Goal: Task Accomplishment & Management: Manage account settings

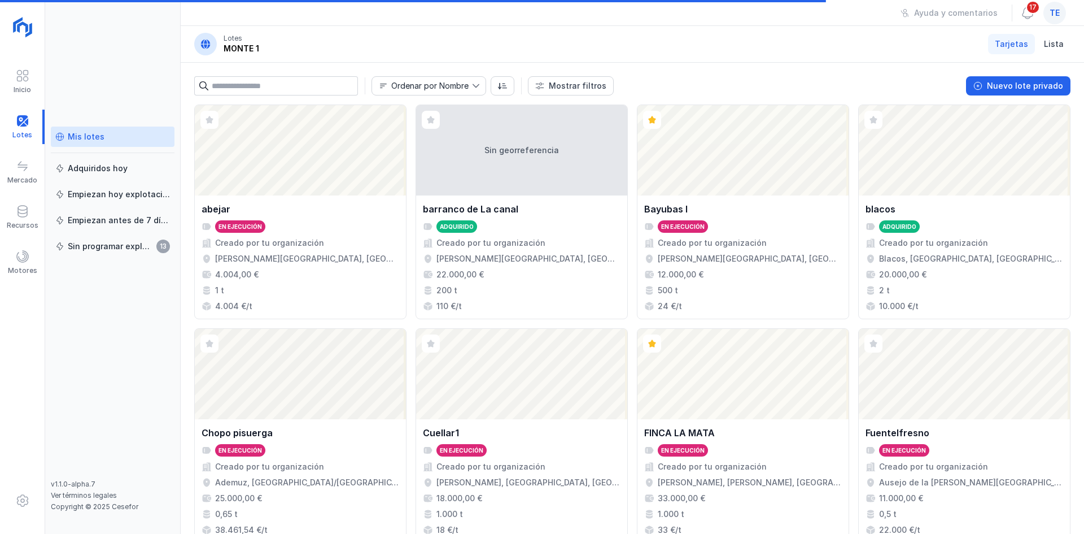
click at [1058, 12] on span "te" at bounding box center [1055, 12] width 10 height 11
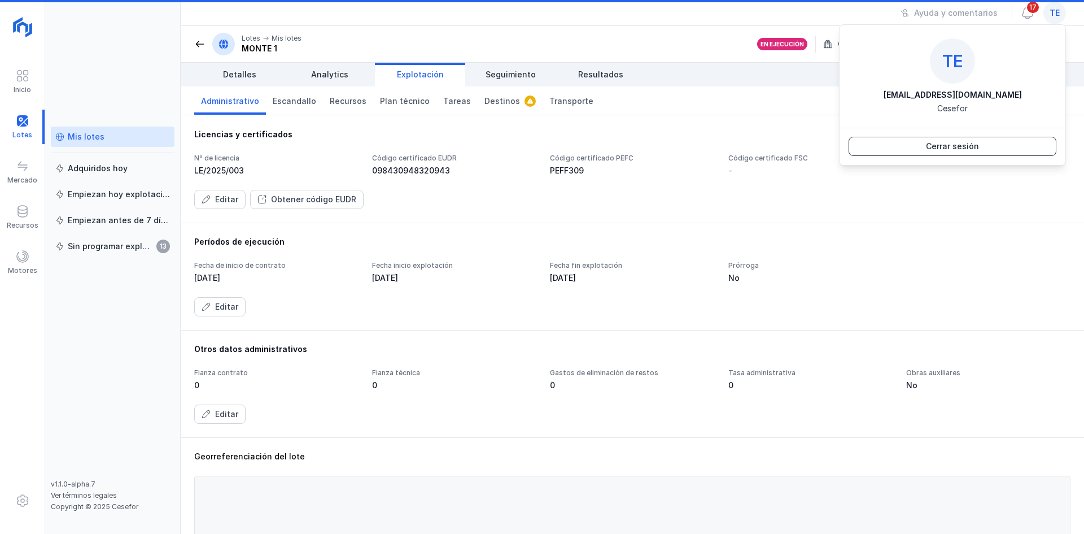
click at [1001, 146] on button "Cerrar sesión" at bounding box center [953, 146] width 208 height 19
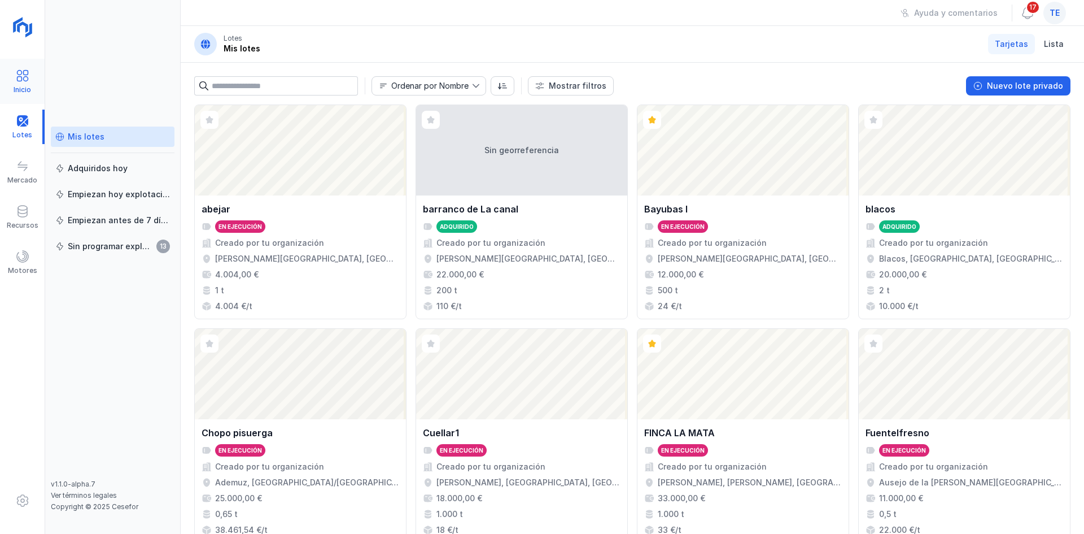
click at [28, 82] on span at bounding box center [23, 76] width 14 height 14
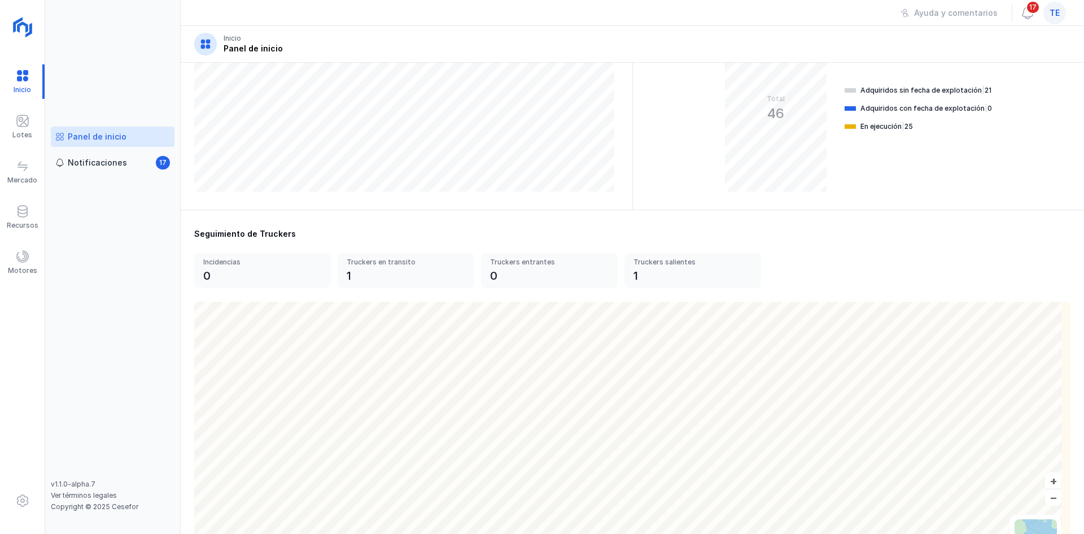
scroll to position [282, 0]
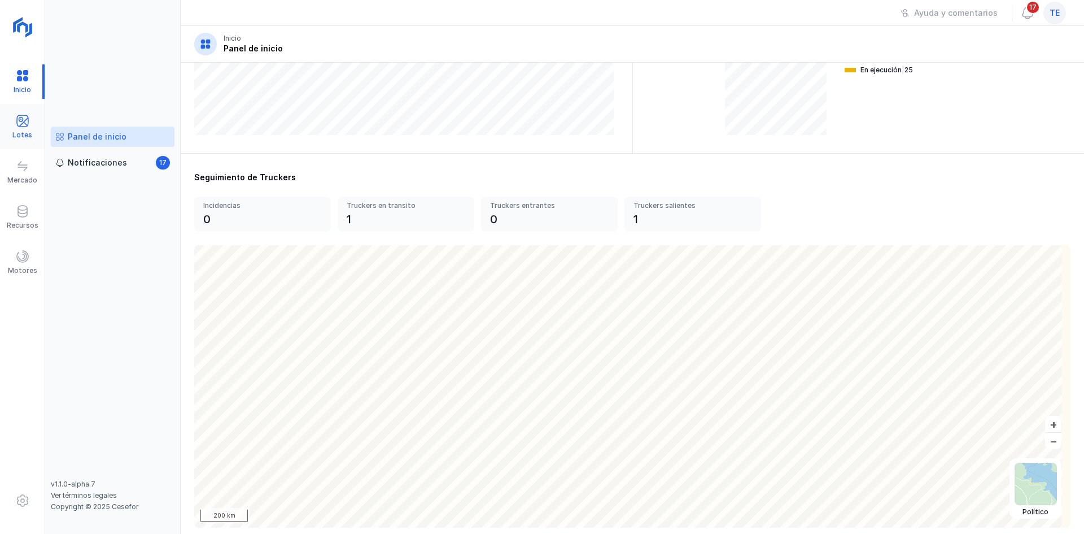
click at [30, 126] on div "Lotes" at bounding box center [22, 127] width 45 height 34
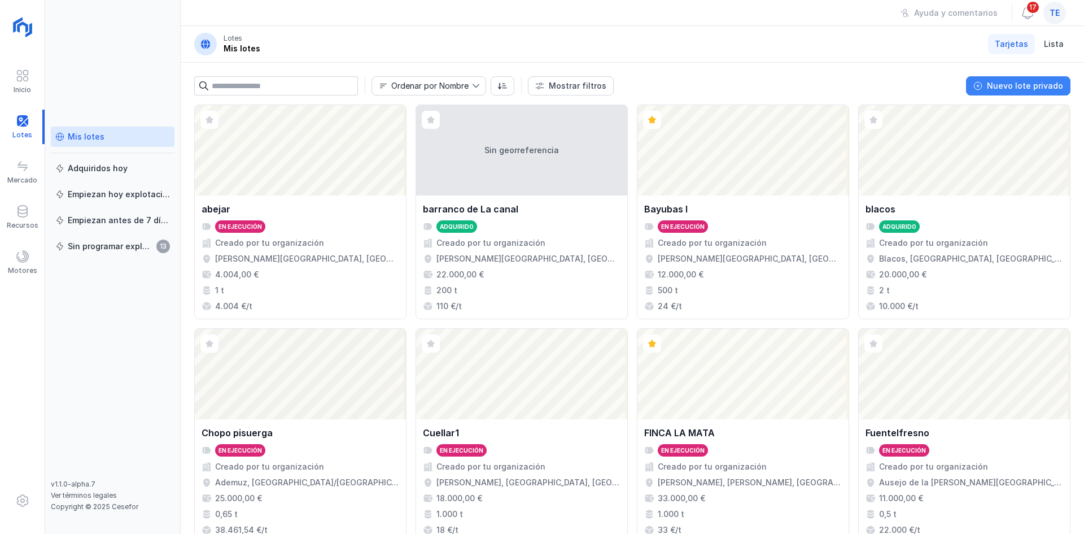
click at [1014, 82] on div "Nuevo lote privado" at bounding box center [1025, 85] width 76 height 11
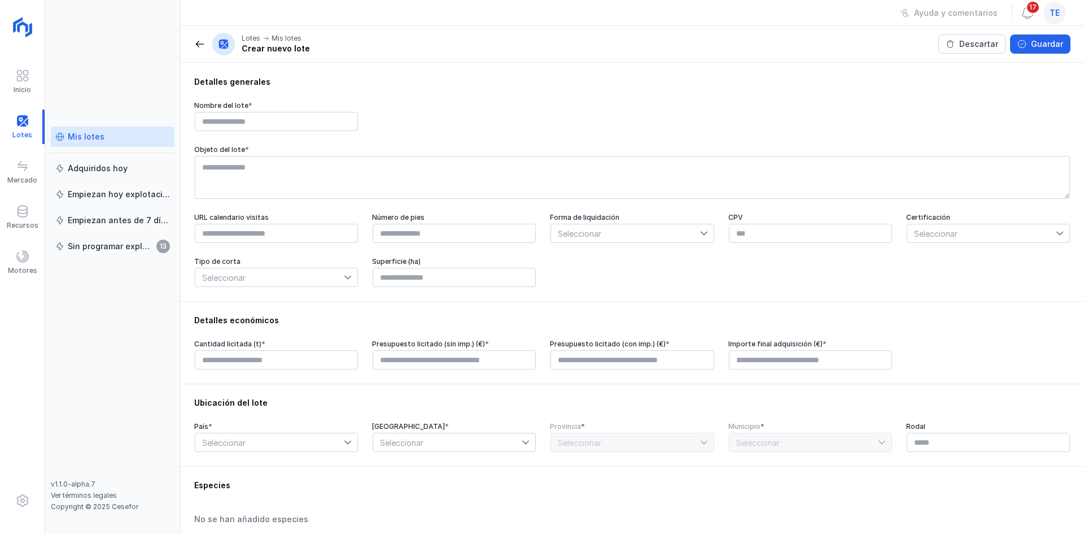
click at [622, 242] on span "Seleccionar" at bounding box center [625, 233] width 149 height 18
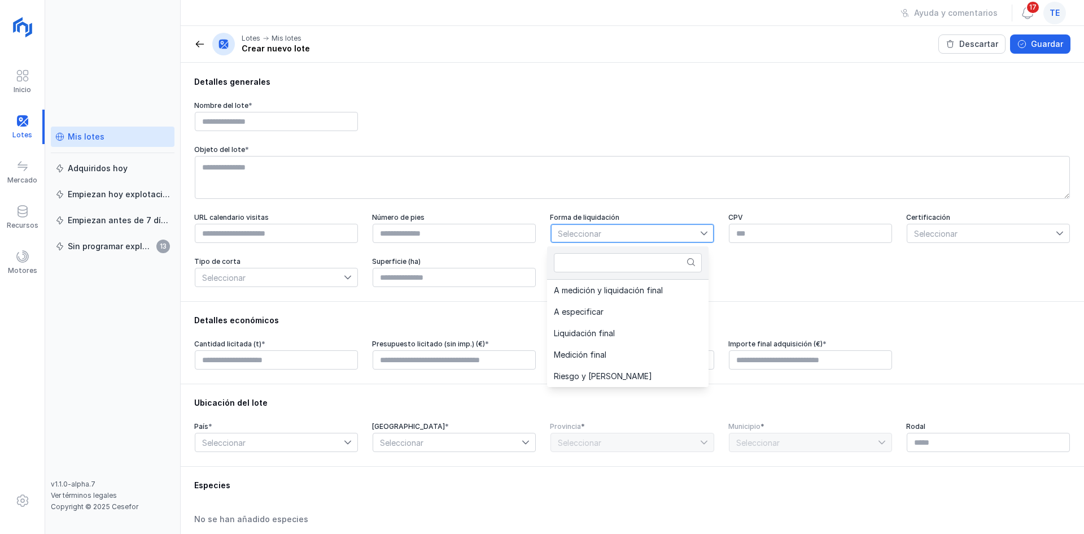
click at [617, 238] on span "Seleccionar" at bounding box center [625, 233] width 149 height 18
click at [652, 239] on span "Seleccionar" at bounding box center [625, 233] width 149 height 18
click at [631, 239] on span "Seleccionar" at bounding box center [625, 233] width 149 height 18
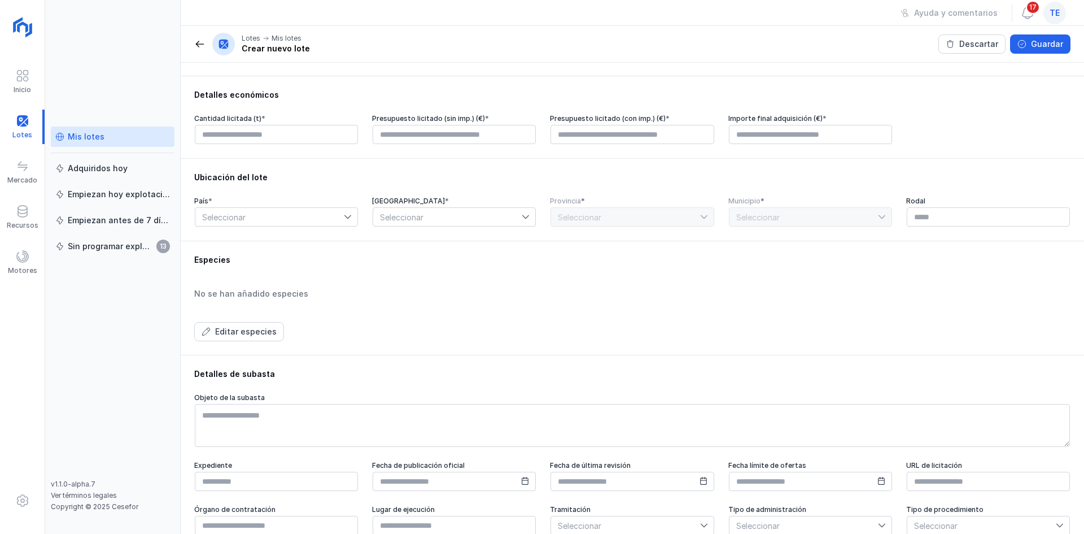
scroll to position [226, 0]
click at [259, 328] on button "Editar especies" at bounding box center [239, 330] width 90 height 19
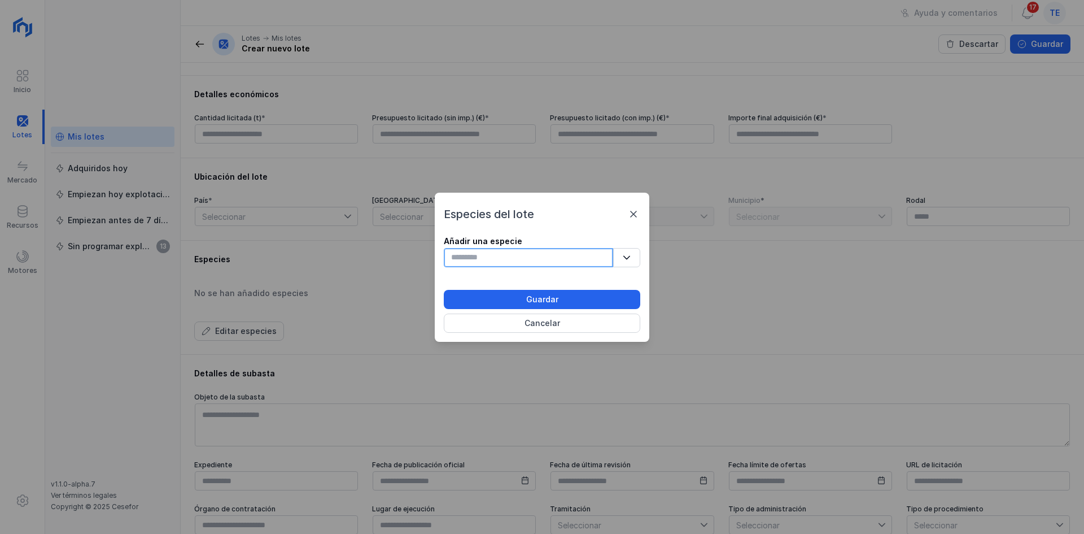
click at [464, 261] on input "text" at bounding box center [528, 257] width 169 height 19
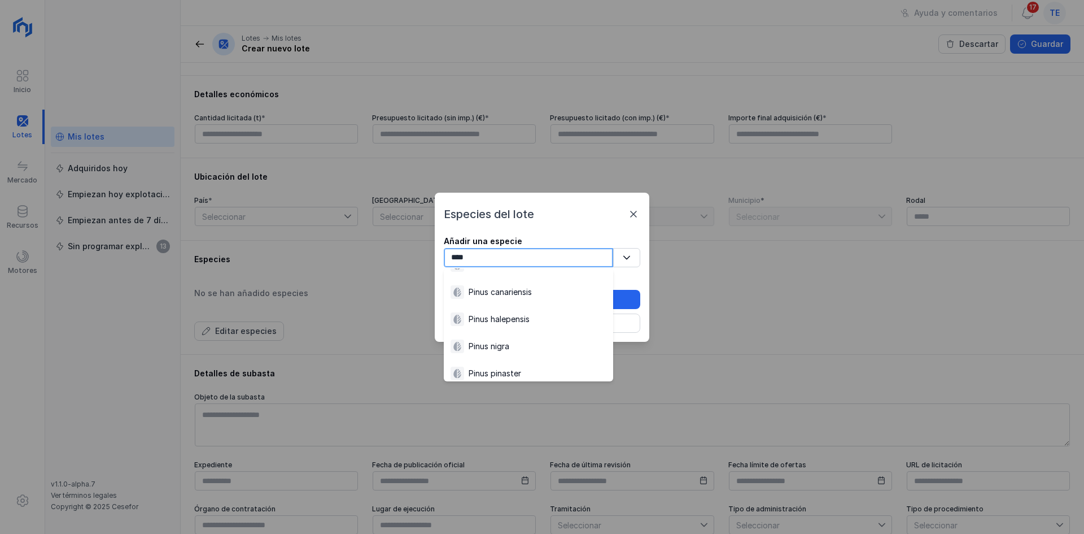
scroll to position [7, 0]
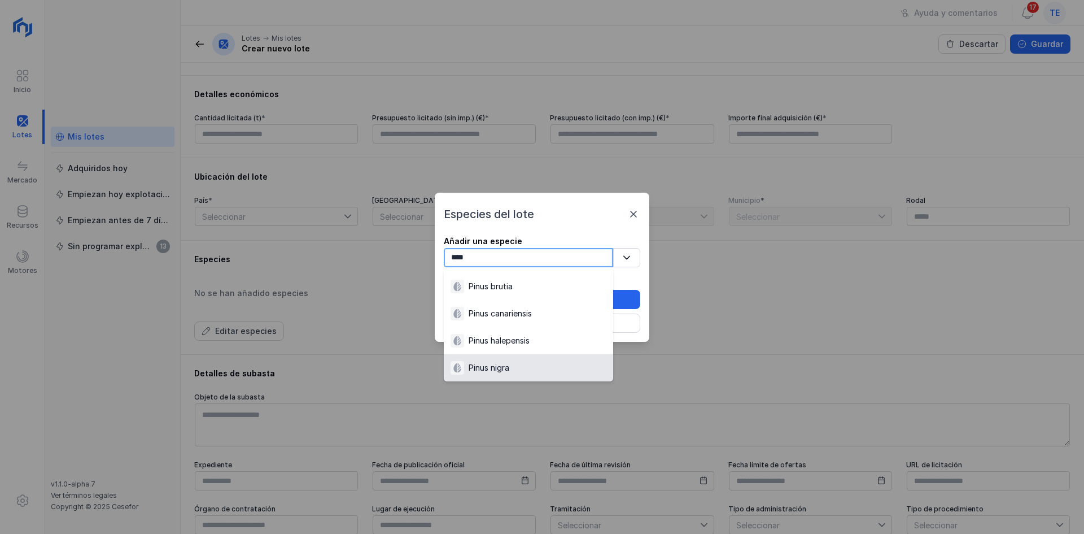
type input "****"
click at [515, 366] on div "Pinus nigra" at bounding box center [529, 368] width 156 height 14
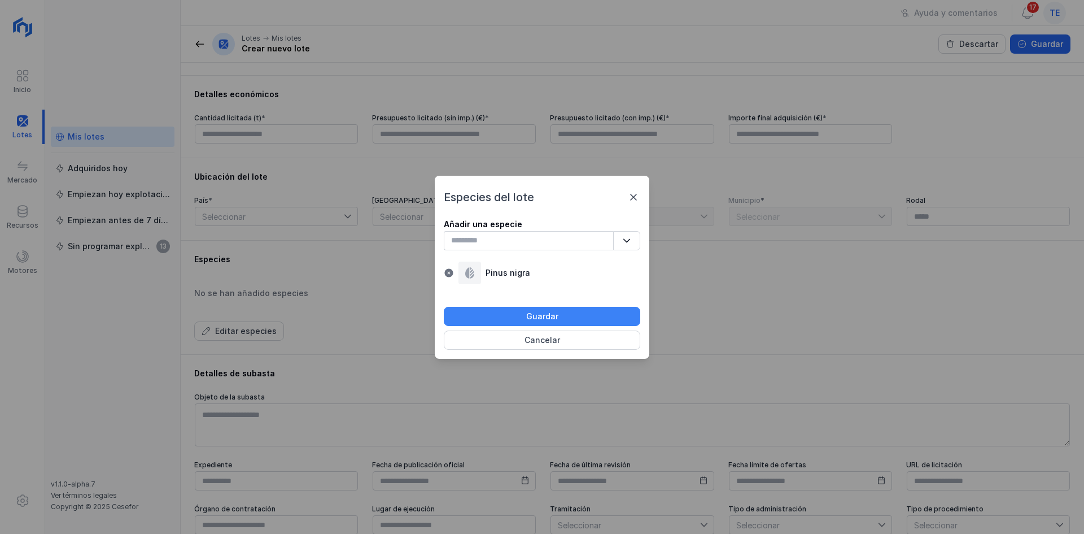
click at [537, 320] on div "Guardar" at bounding box center [542, 316] width 32 height 11
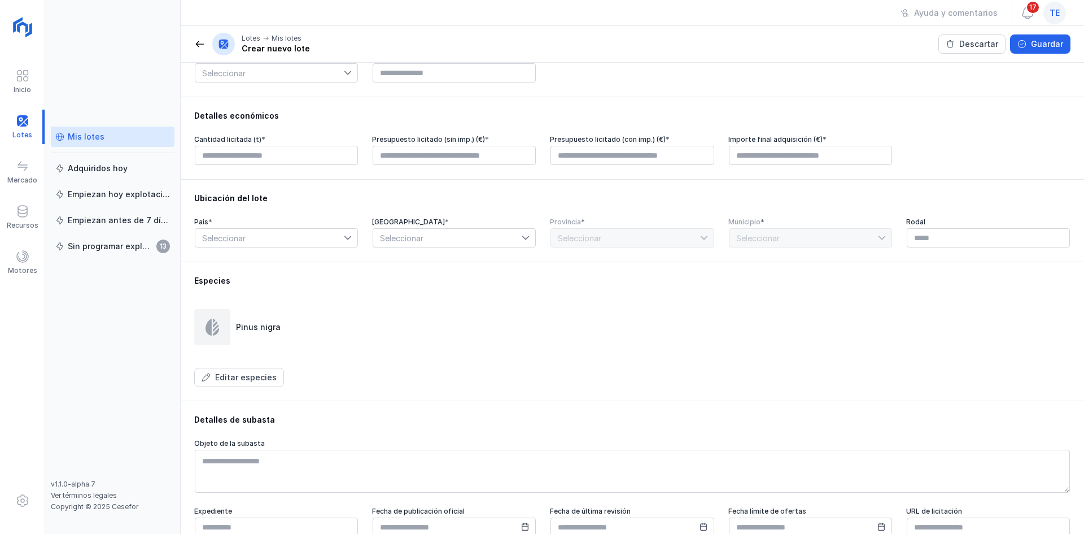
scroll to position [203, 0]
click at [1047, 39] on div "Guardar" at bounding box center [1047, 43] width 32 height 11
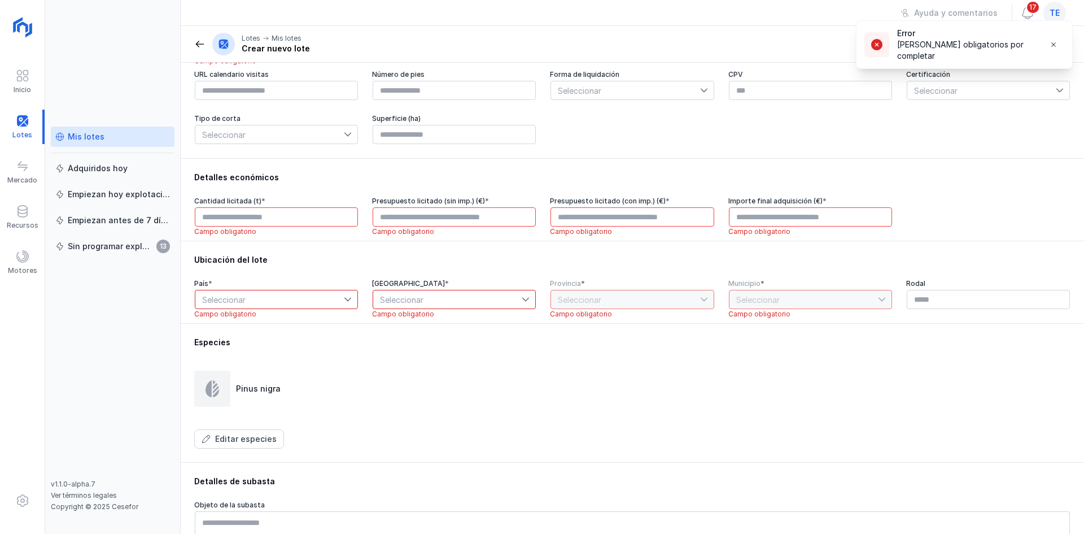
scroll to position [90, 0]
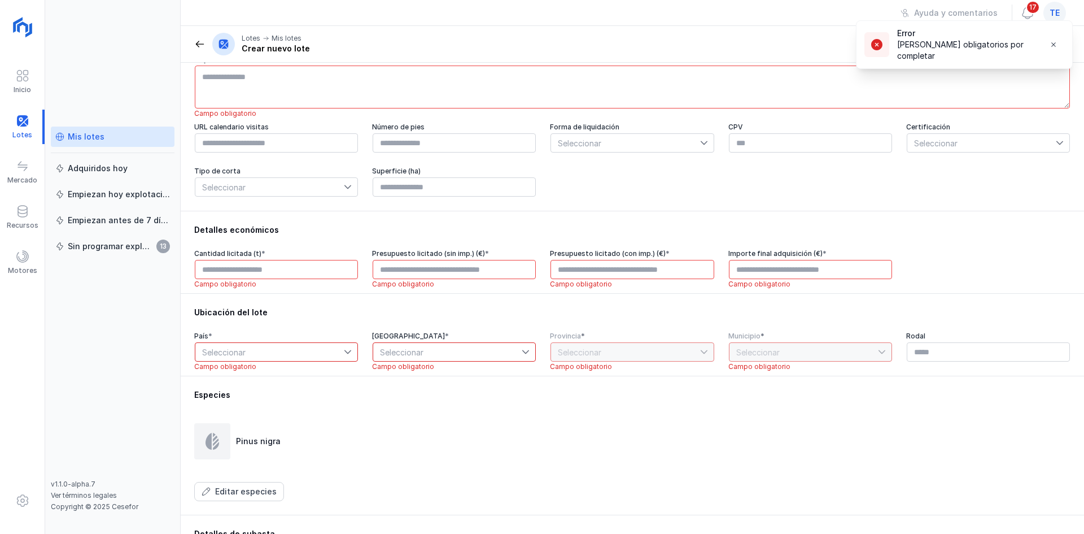
click at [191, 42] on header "Lotes Mis lotes Crear nuevo lote Descartar Guardar" at bounding box center [632, 44] width 903 height 37
drag, startPoint x: 194, startPoint y: 43, endPoint x: 199, endPoint y: 45, distance: 5.9
click at [194, 43] on header "Lotes Mis lotes Crear nuevo lote Descartar Guardar" at bounding box center [632, 44] width 903 height 37
click at [200, 45] on span at bounding box center [199, 43] width 11 height 11
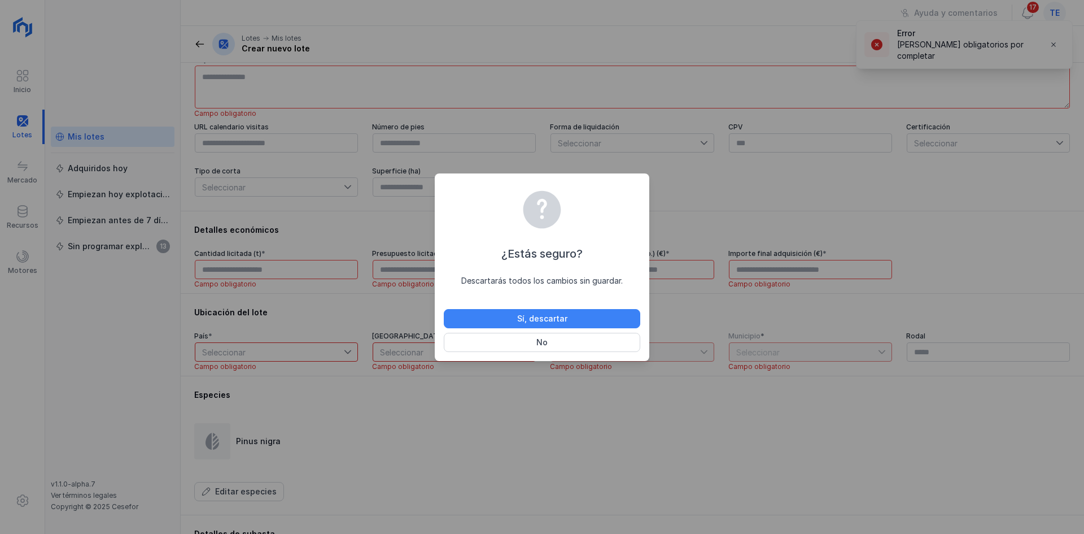
click at [523, 320] on div "Sí, descartar" at bounding box center [542, 318] width 50 height 11
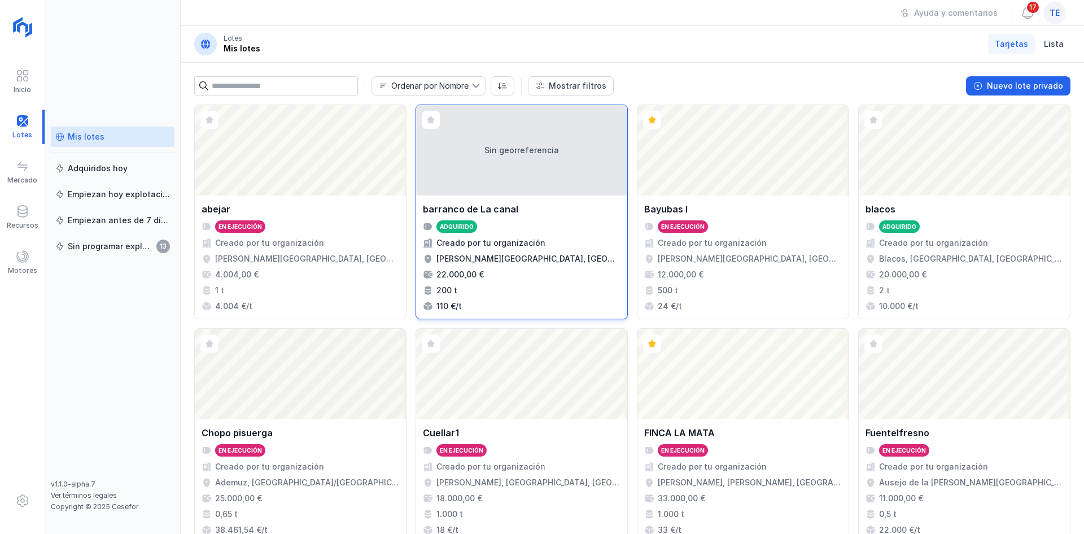
click at [526, 169] on div "Sin georreferencia" at bounding box center [521, 150] width 211 height 90
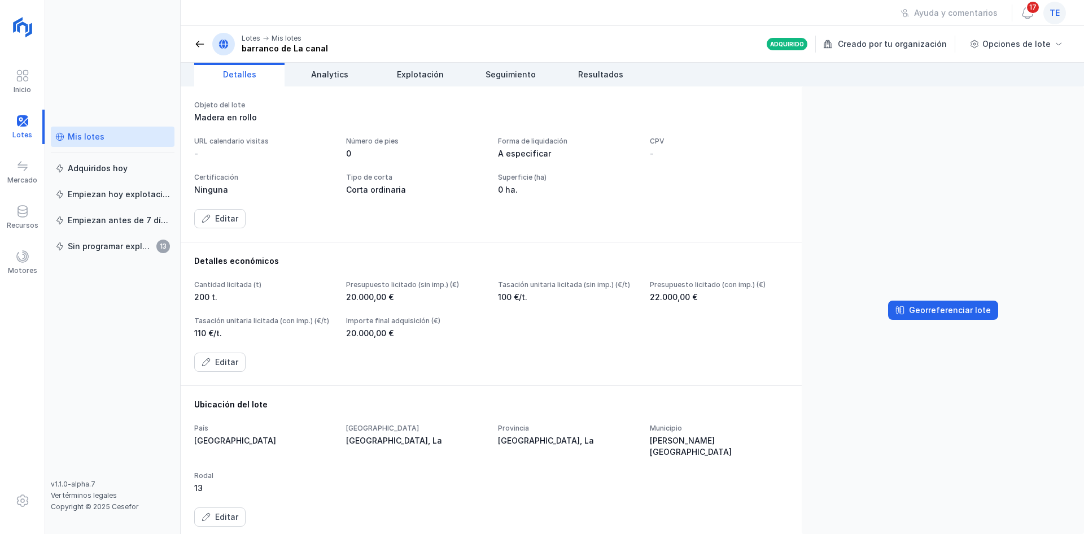
scroll to position [226, 0]
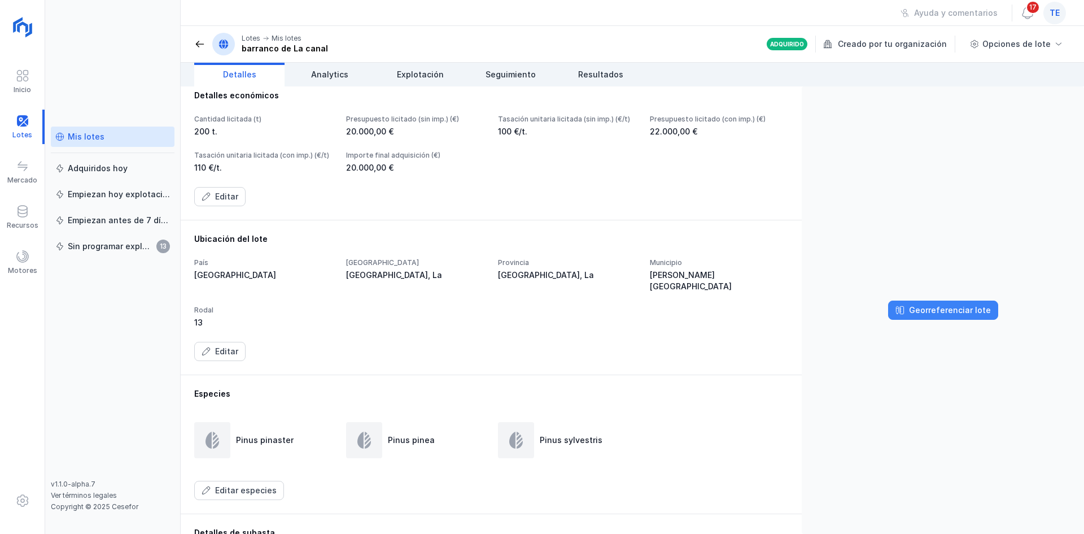
click at [950, 312] on div "Georreferenciar lote" at bounding box center [950, 309] width 82 height 11
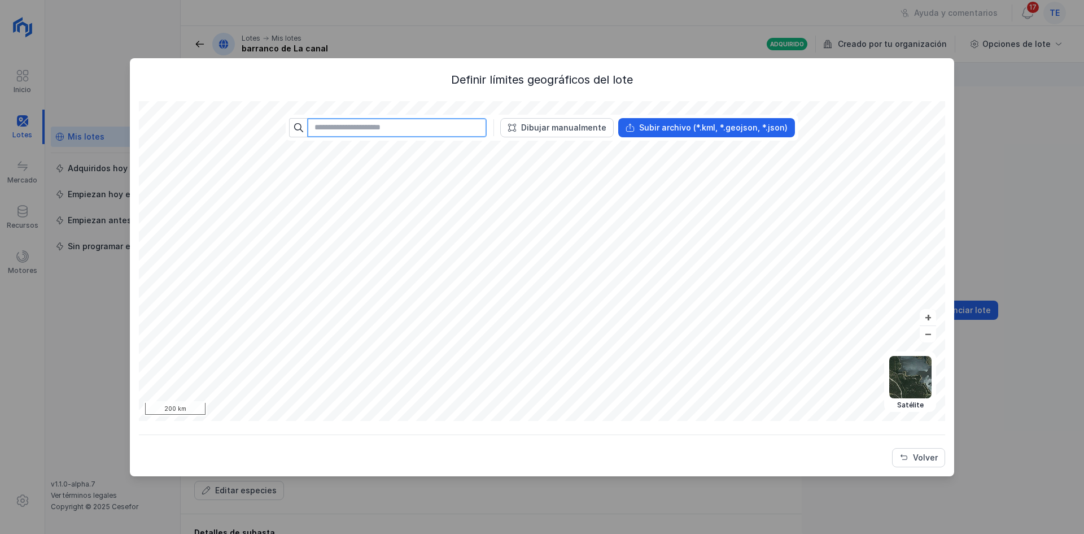
click at [477, 123] on input "text" at bounding box center [397, 127] width 180 height 19
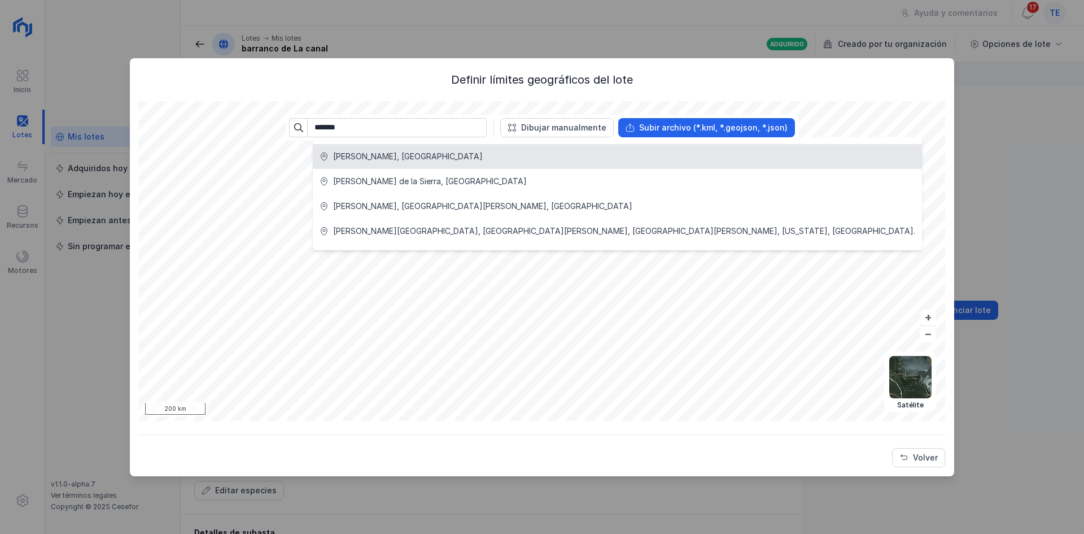
click at [465, 161] on div "Cuéllar, España" at bounding box center [618, 156] width 596 height 11
type input "**********"
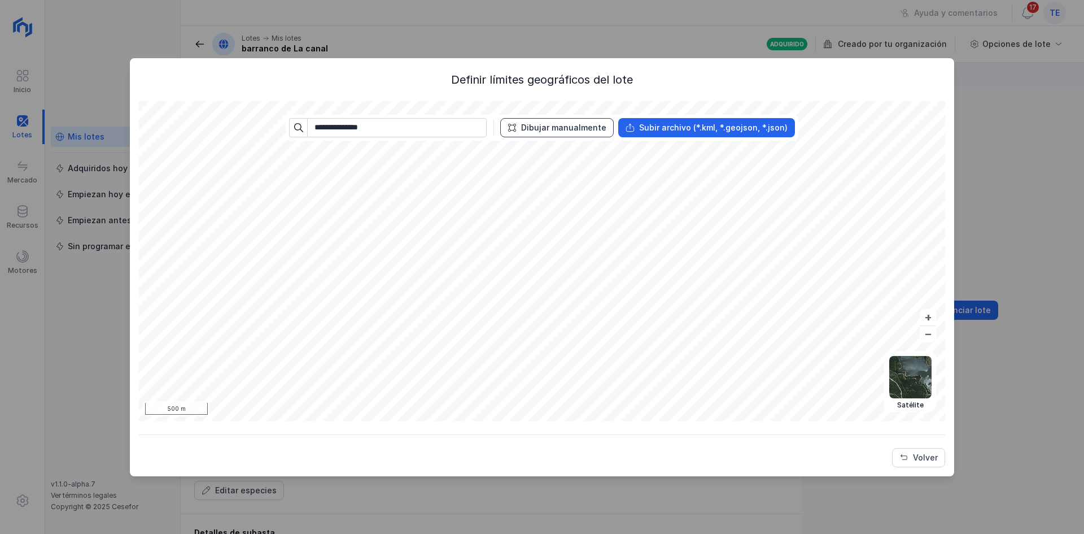
click at [562, 127] on div "Dibujar manualmente" at bounding box center [563, 127] width 85 height 11
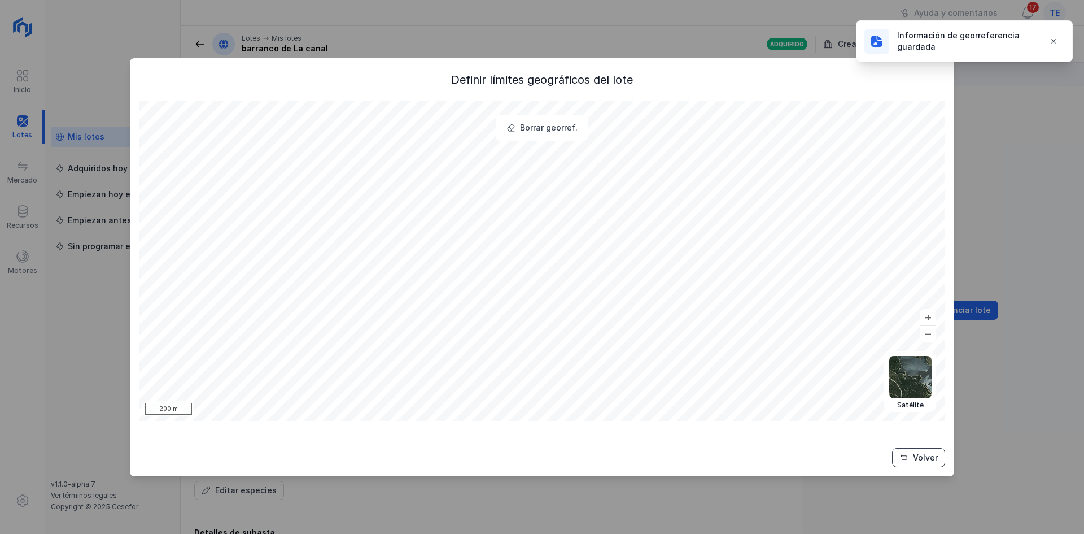
click at [915, 448] on button "Volver" at bounding box center [918, 457] width 53 height 19
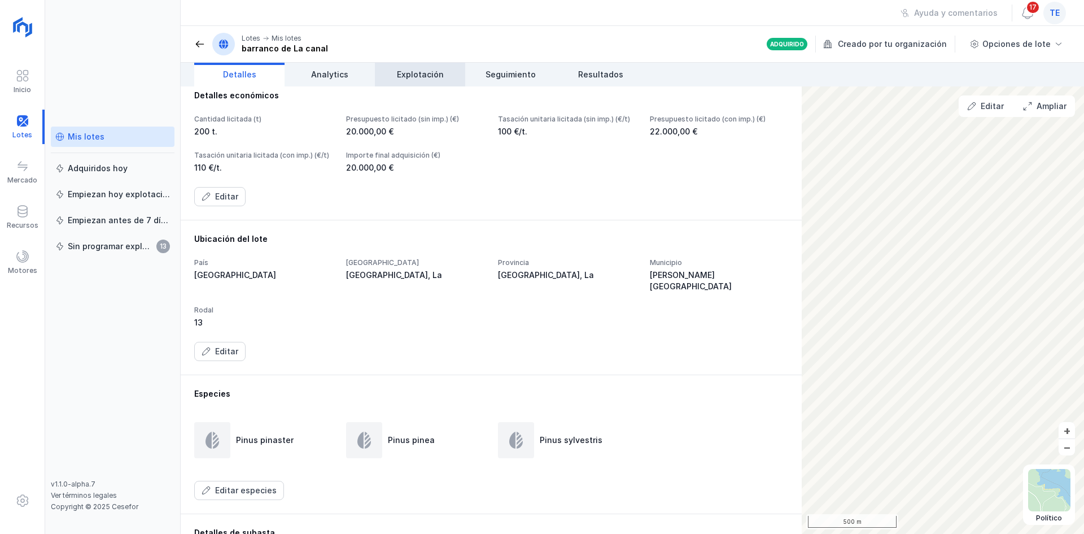
click at [429, 73] on span "Explotación" at bounding box center [420, 74] width 47 height 11
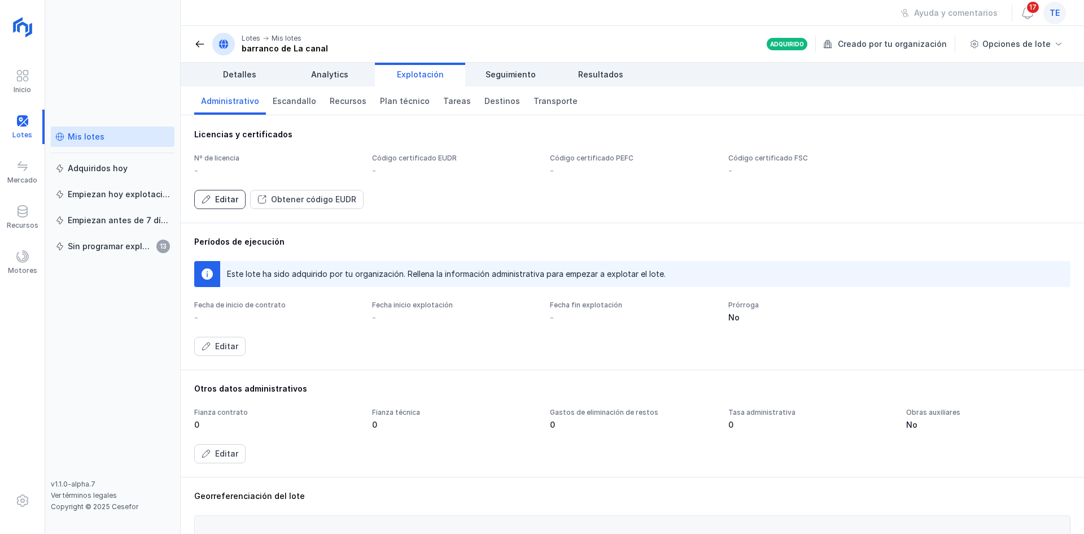
drag, startPoint x: 224, startPoint y: 199, endPoint x: 228, endPoint y: 194, distance: 6.1
click at [224, 199] on div "Editar" at bounding box center [226, 199] width 23 height 11
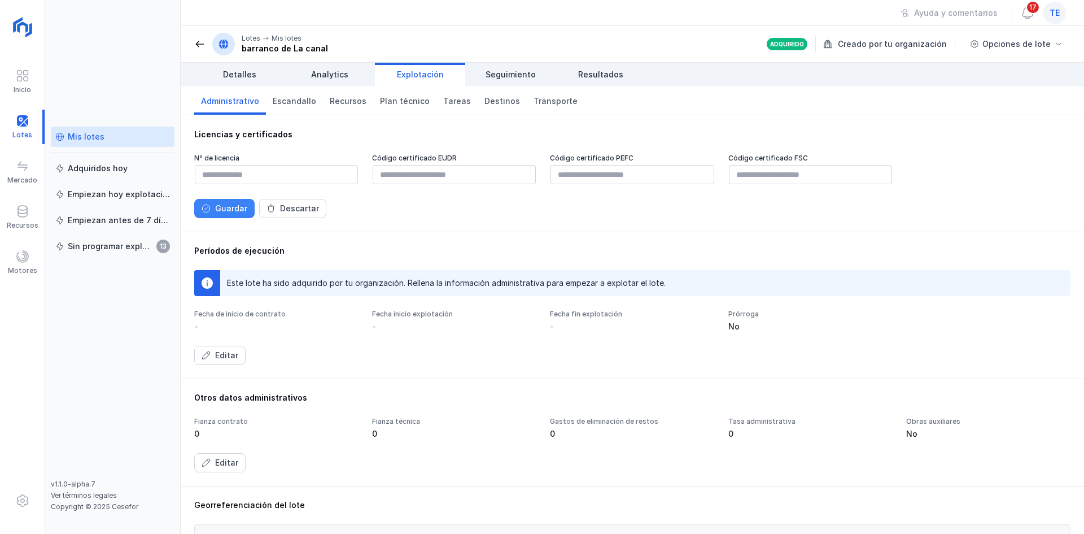
click at [243, 203] on div "Guardar" at bounding box center [231, 208] width 32 height 11
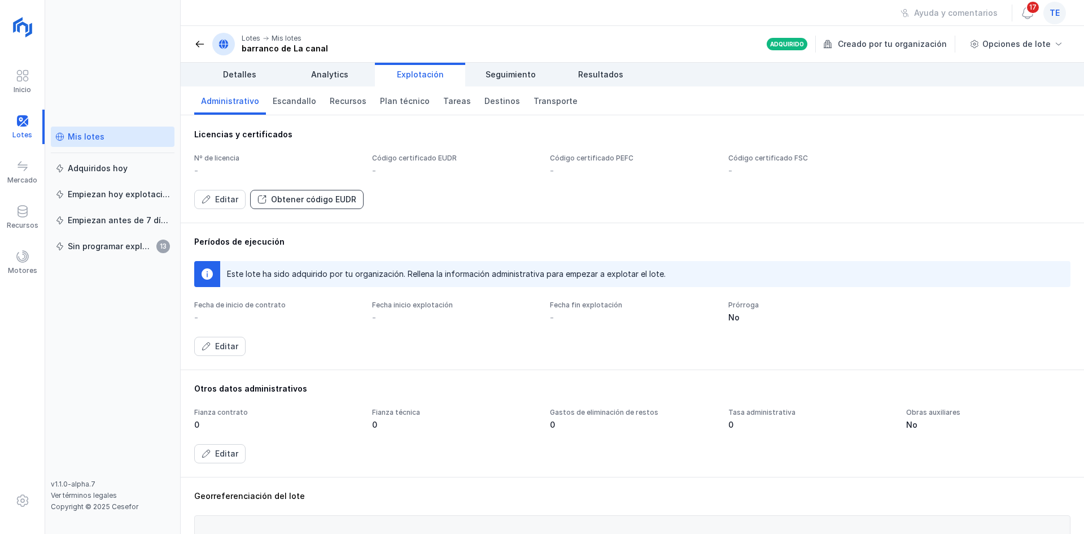
drag, startPoint x: 285, startPoint y: 197, endPoint x: 308, endPoint y: 198, distance: 22.6
click at [308, 198] on div "Obtener código EUDR" at bounding box center [313, 199] width 85 height 11
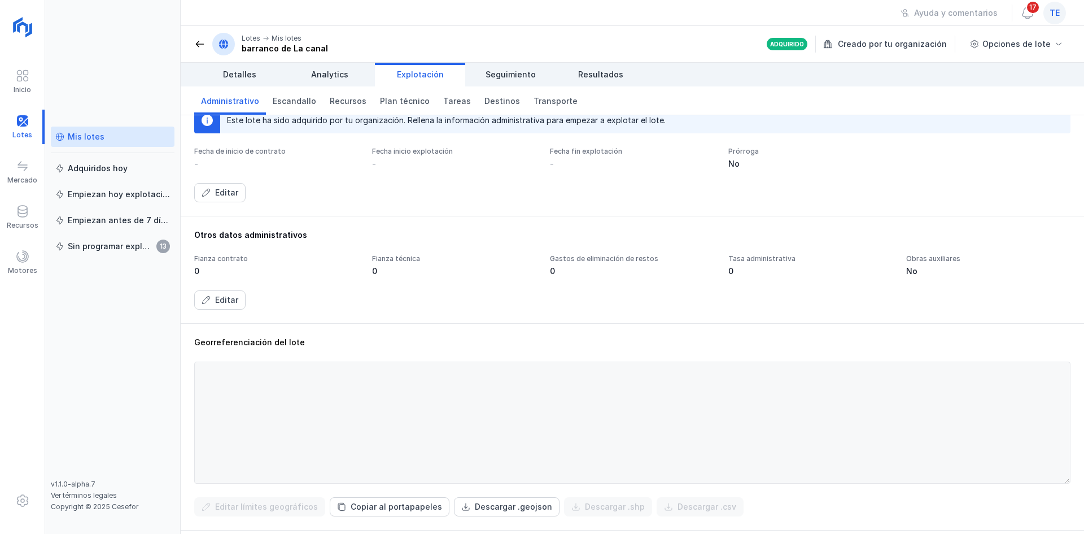
scroll to position [226, 0]
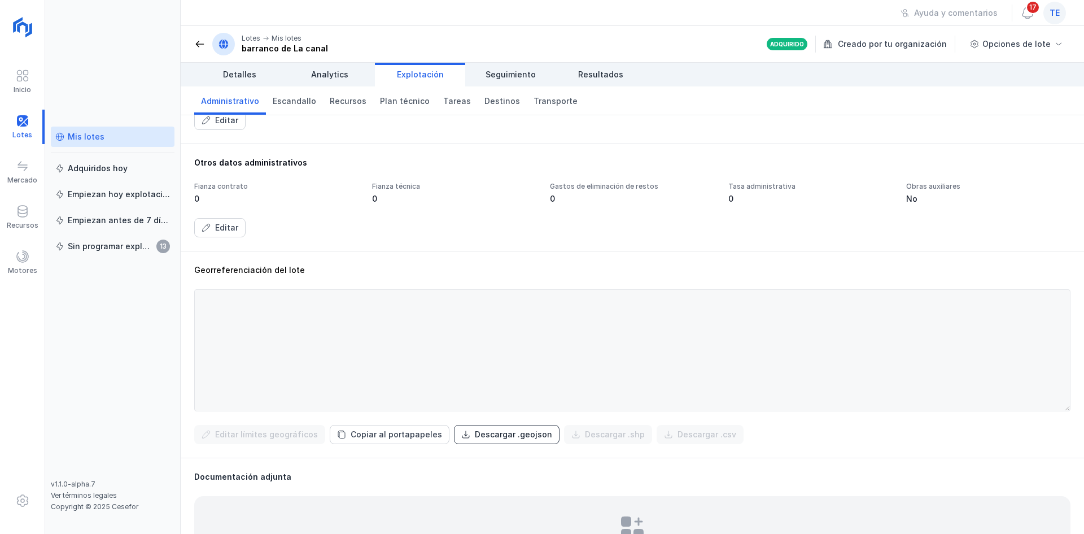
click at [489, 435] on div "Descargar .geojson" at bounding box center [513, 434] width 77 height 11
click at [658, 221] on div "Editar" at bounding box center [632, 227] width 876 height 19
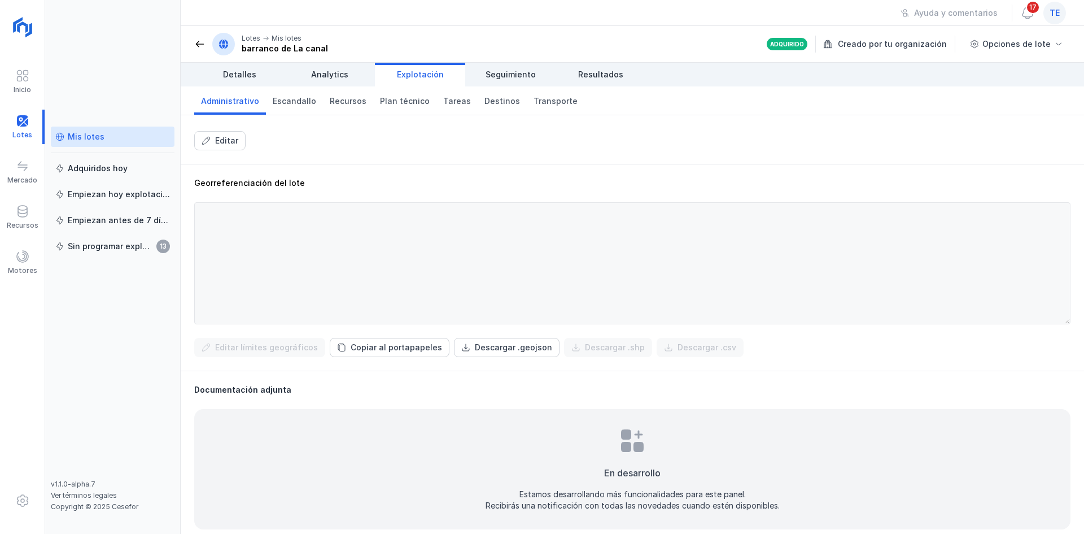
scroll to position [322, 0]
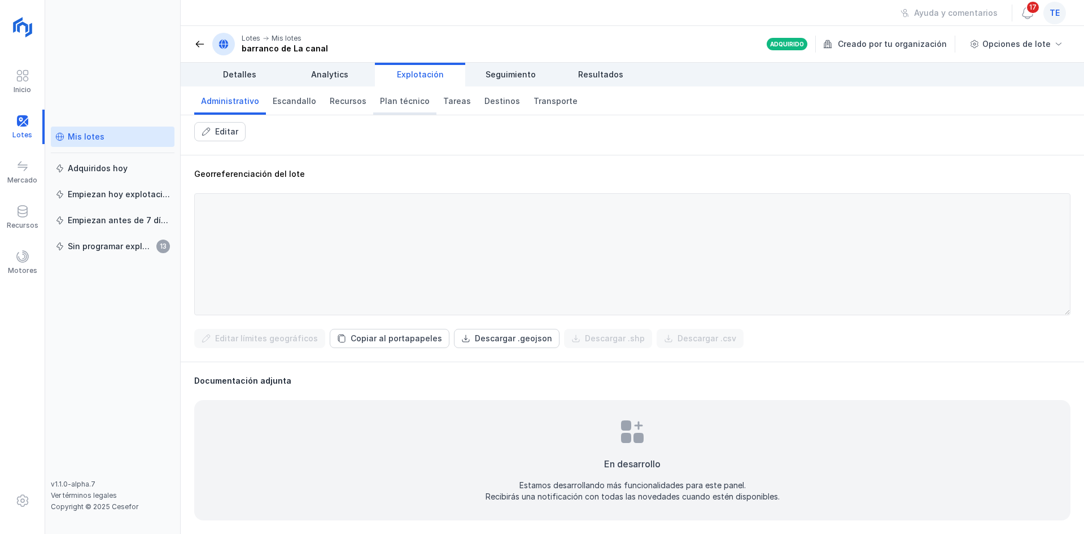
click at [415, 103] on span "Plan técnico" at bounding box center [405, 100] width 50 height 11
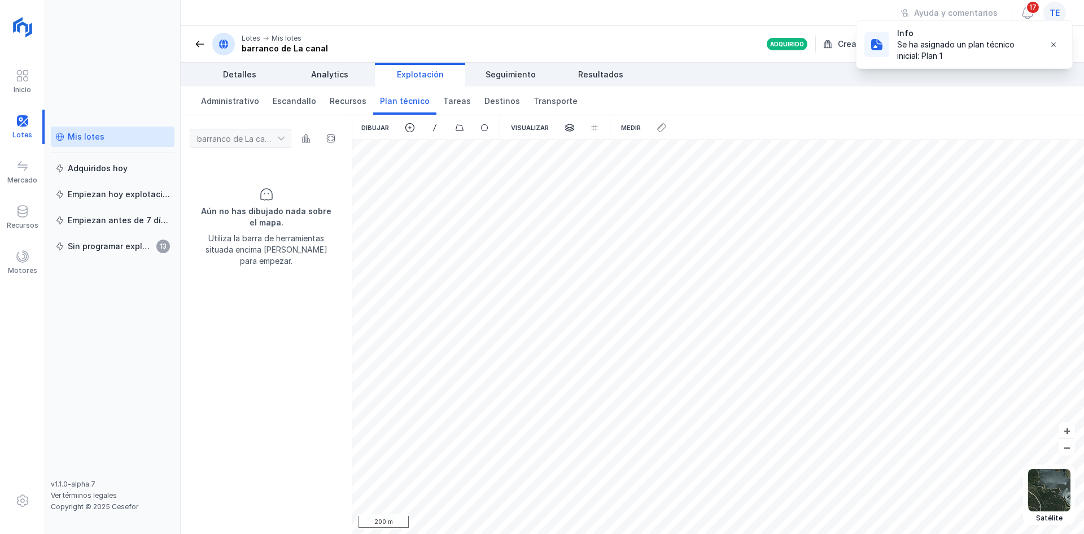
click at [193, 42] on header "Lotes Mis lotes barranco de La canal Adquirido Creado por tu organización Opcio…" at bounding box center [632, 44] width 903 height 37
click at [197, 42] on span at bounding box center [199, 43] width 11 height 11
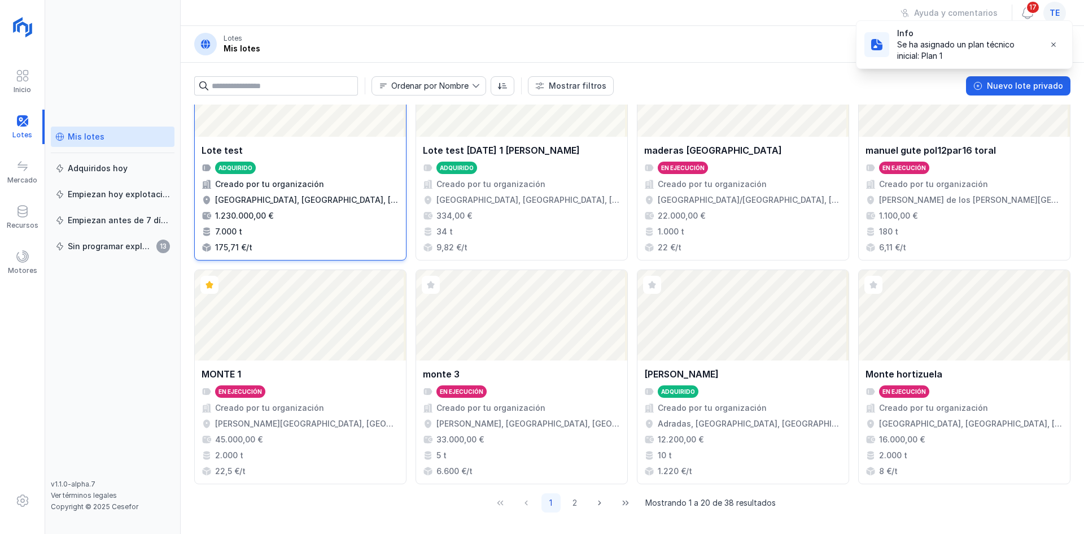
scroll to position [731, 0]
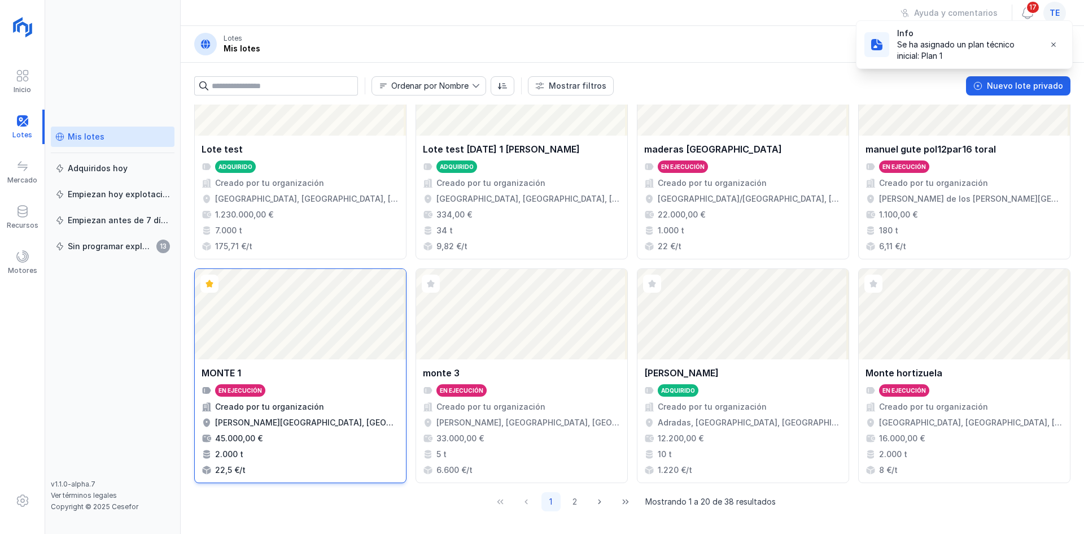
click at [292, 287] on div "Abrir lote" at bounding box center [300, 314] width 211 height 90
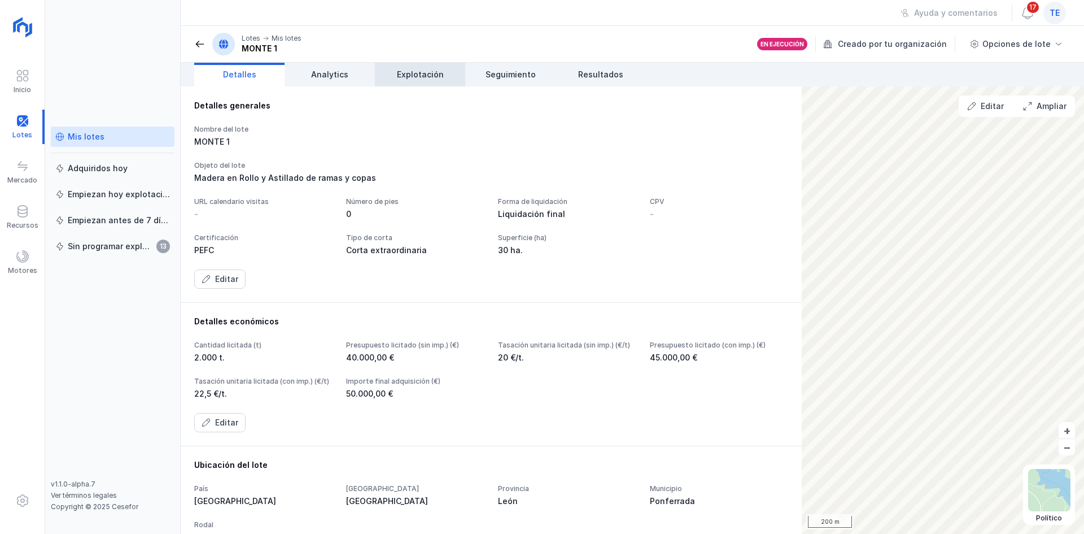
click at [429, 73] on span "Explotación" at bounding box center [420, 74] width 47 height 11
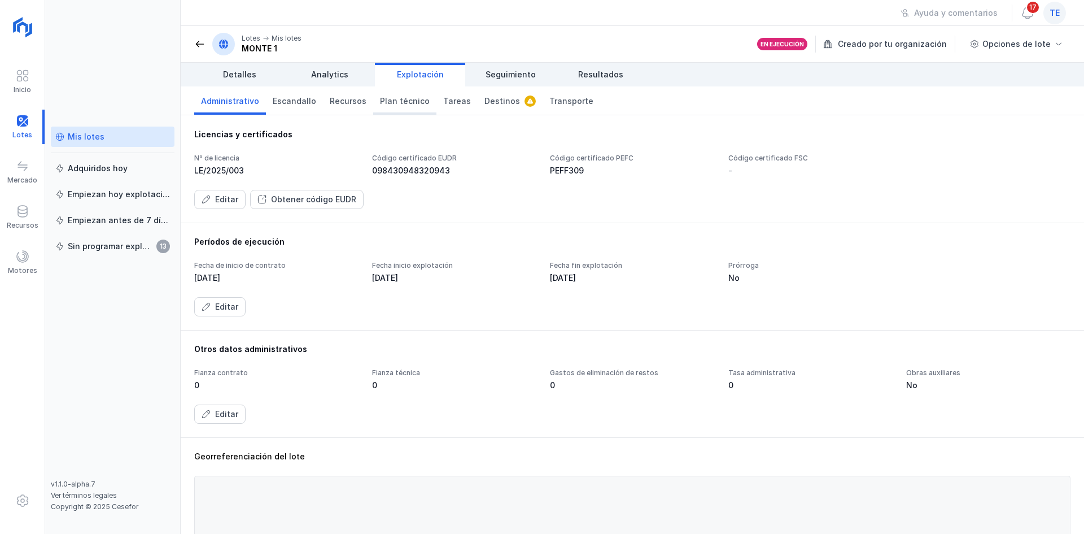
click at [383, 99] on span "Plan técnico" at bounding box center [405, 100] width 50 height 11
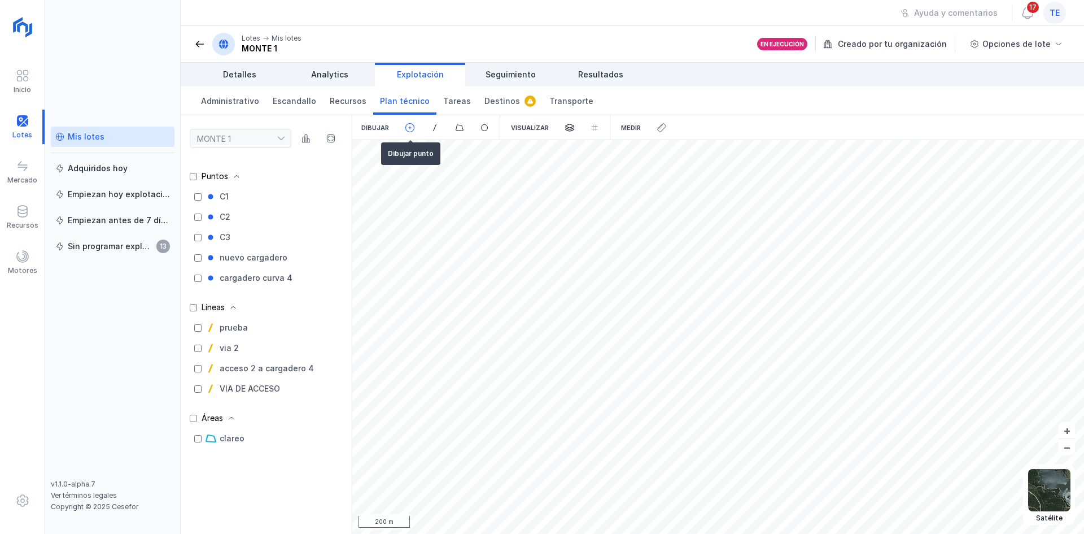
click at [423, 129] on div at bounding box center [435, 127] width 25 height 25
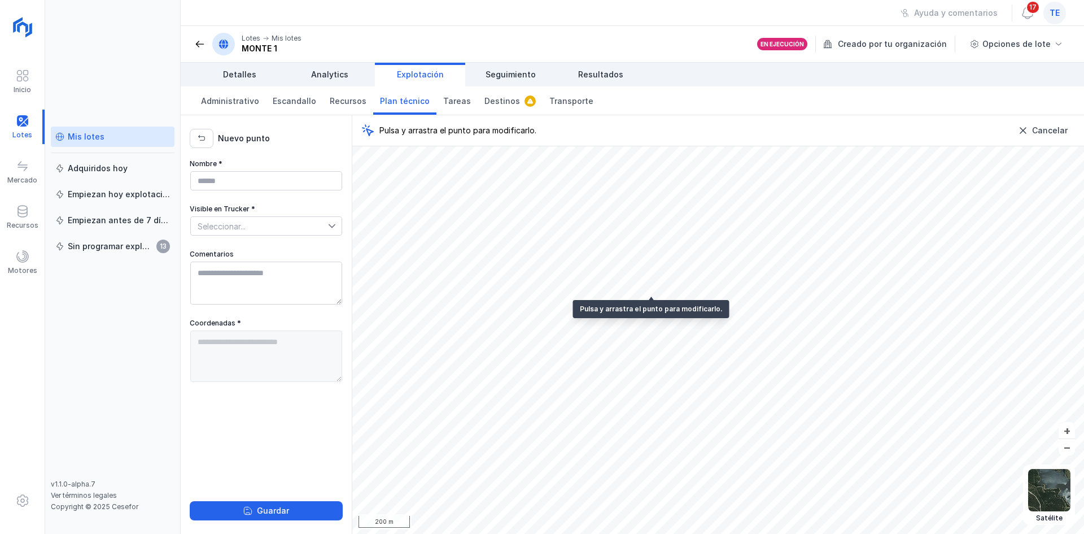
type textarea "**********"
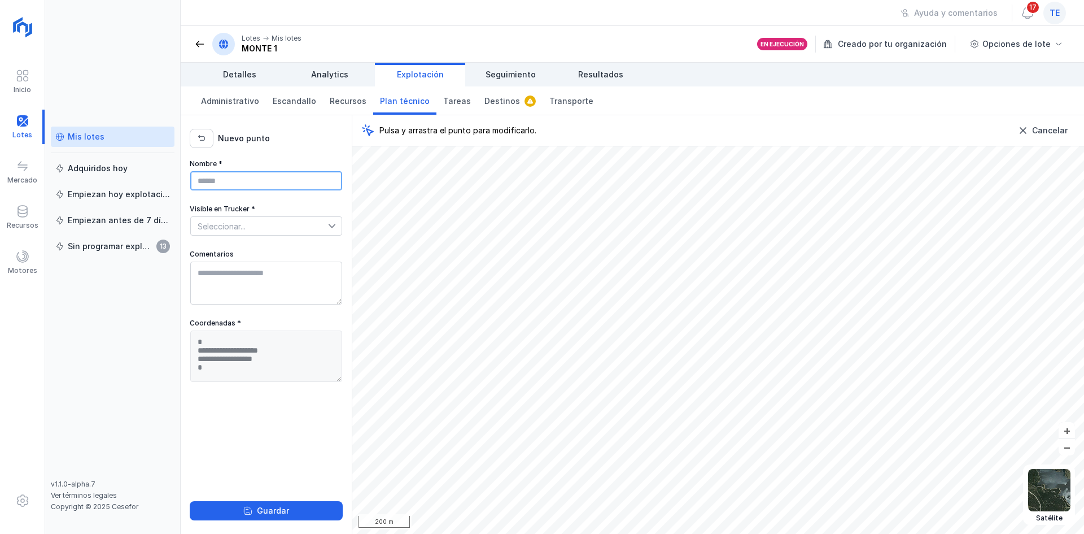
click at [255, 181] on input "Nombre *" at bounding box center [266, 180] width 152 height 19
click at [258, 222] on span "Seleccionar..." at bounding box center [259, 226] width 137 height 18
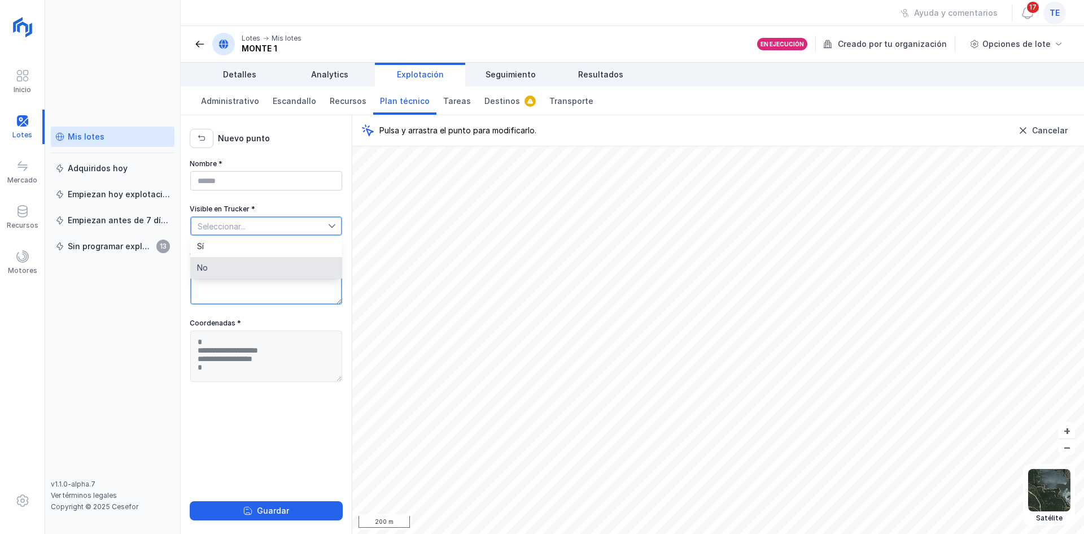
click at [243, 304] on textarea "Comentarios" at bounding box center [266, 282] width 152 height 43
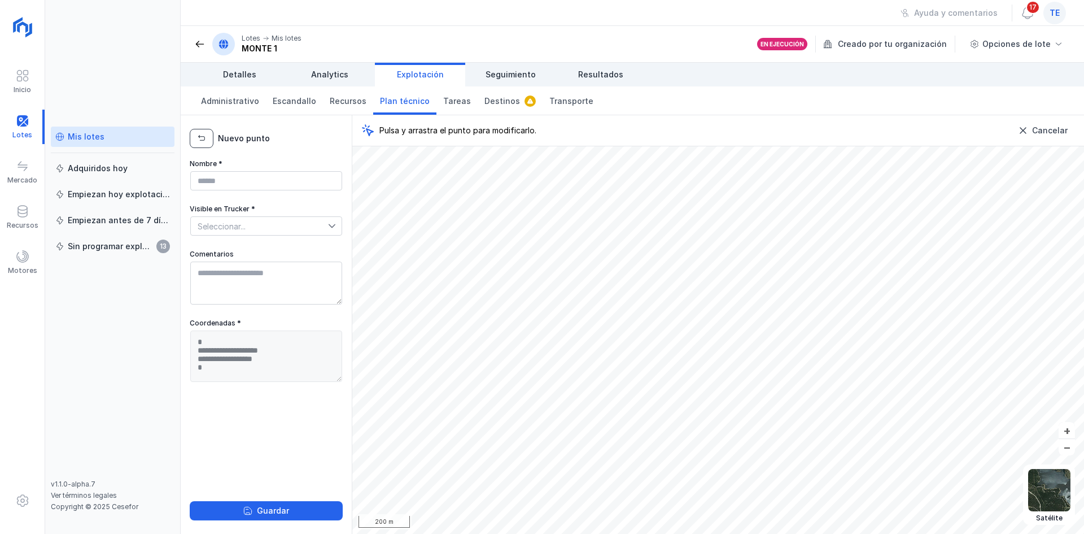
click at [193, 136] on button "button" at bounding box center [202, 138] width 24 height 19
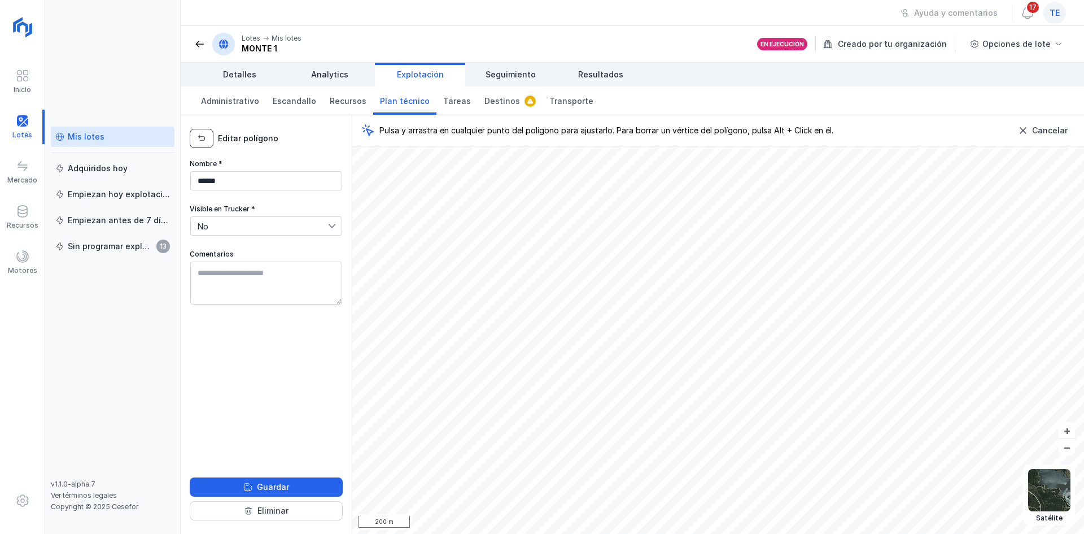
click at [195, 142] on button "button" at bounding box center [202, 138] width 24 height 19
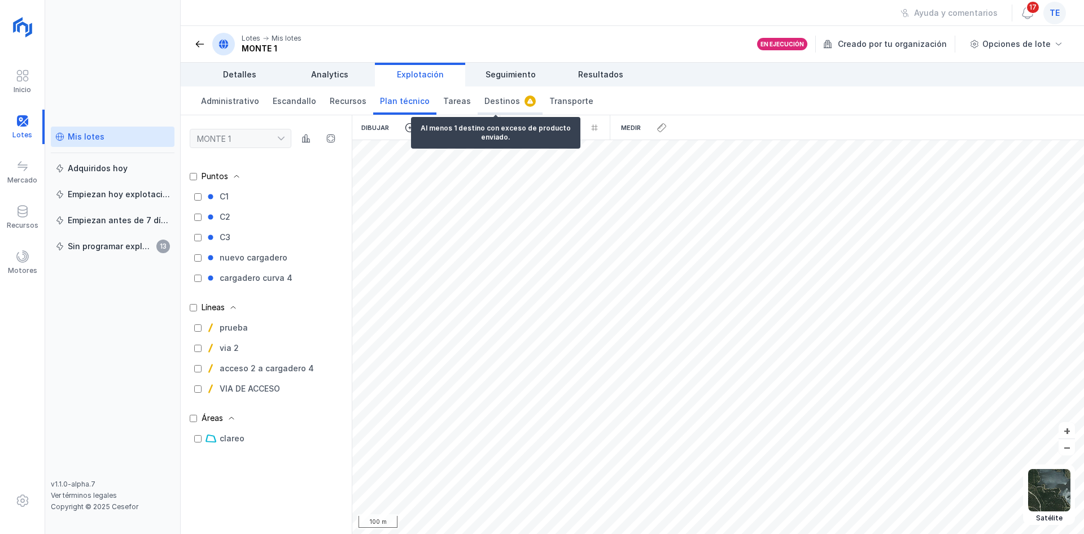
click at [497, 102] on span "Destinos" at bounding box center [502, 100] width 36 height 11
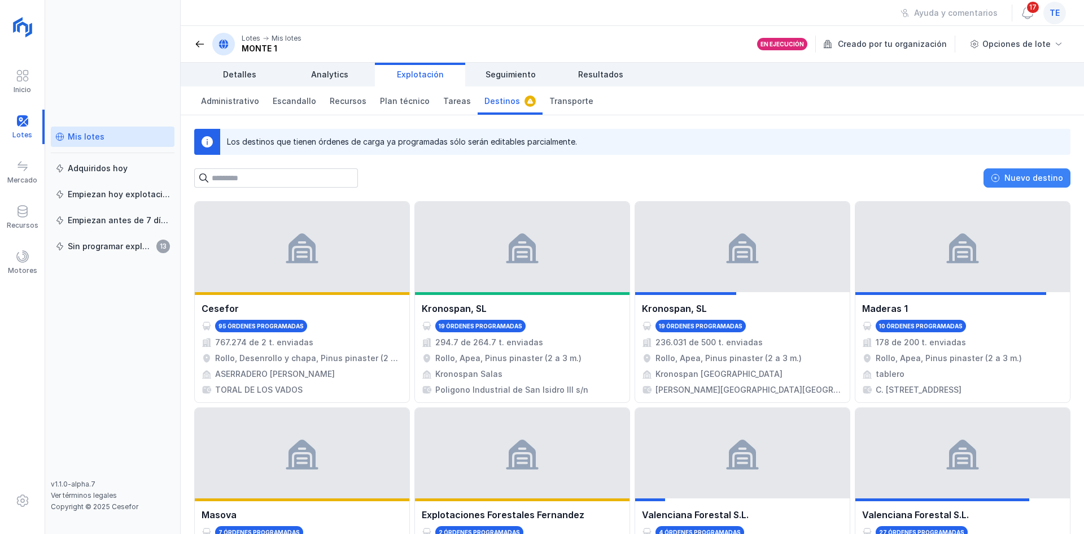
click at [1024, 172] on button "Nuevo destino" at bounding box center [1027, 177] width 87 height 19
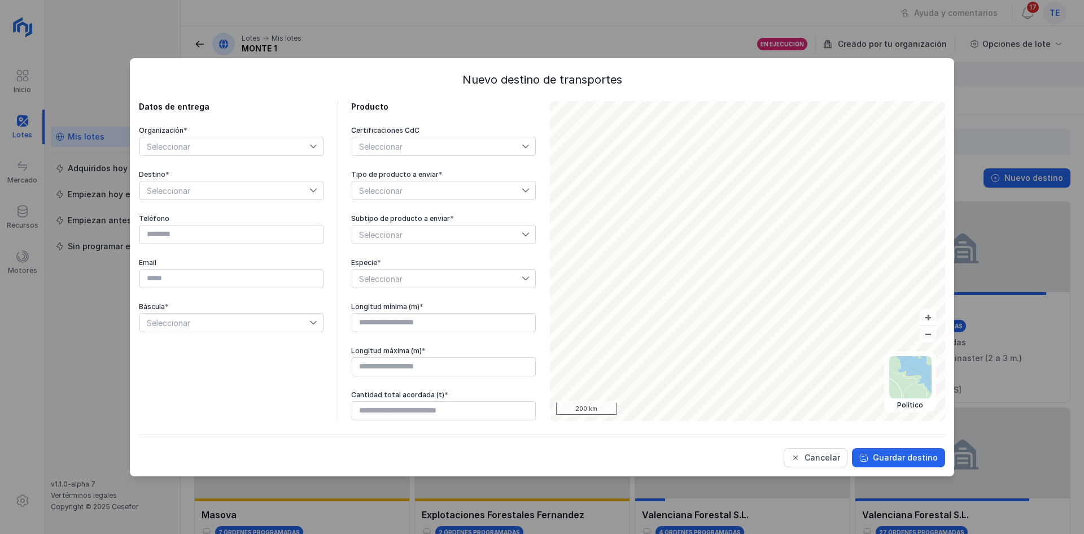
click at [295, 150] on span "Seleccionar" at bounding box center [224, 146] width 169 height 18
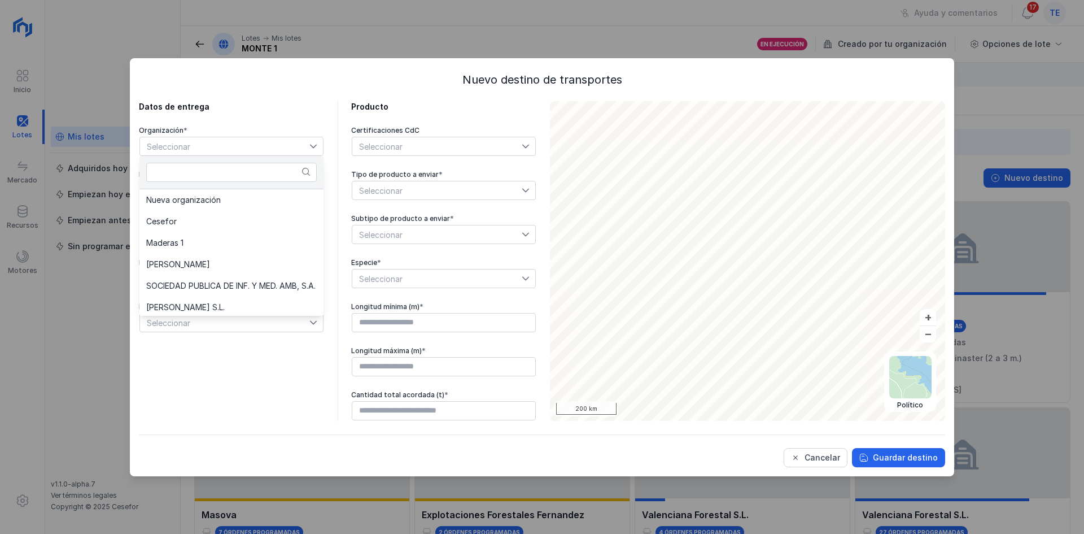
click at [381, 174] on div "Tipo de producto a enviar *" at bounding box center [443, 174] width 185 height 9
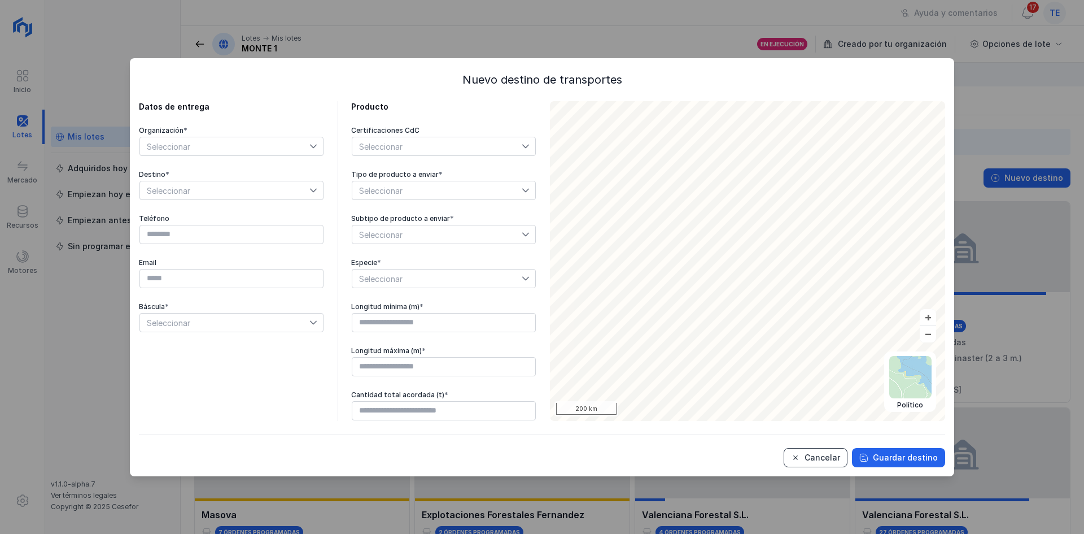
click at [835, 453] on div "Cancelar" at bounding box center [823, 457] width 36 height 11
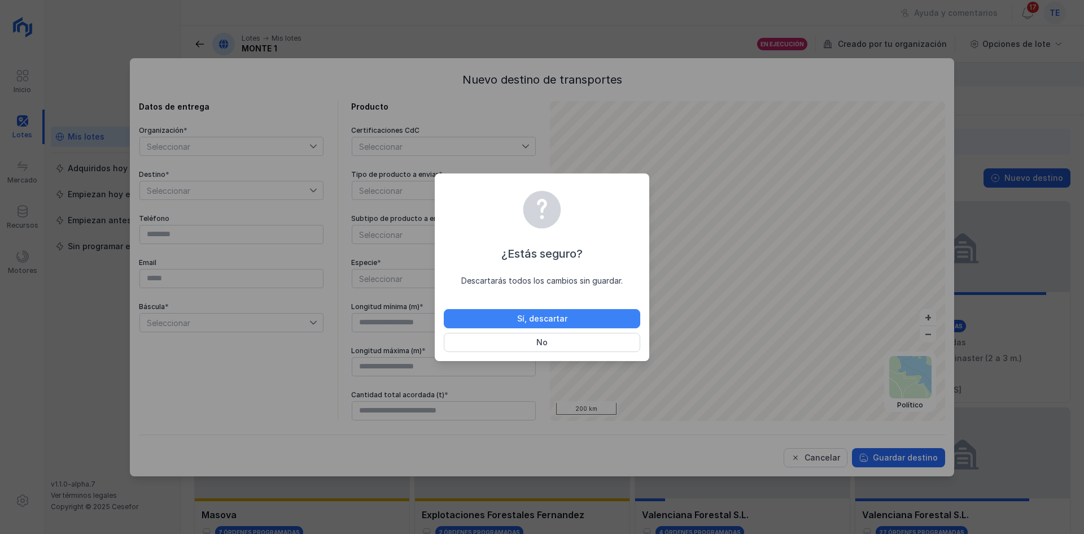
click at [549, 315] on div "Sí, descartar" at bounding box center [542, 318] width 50 height 11
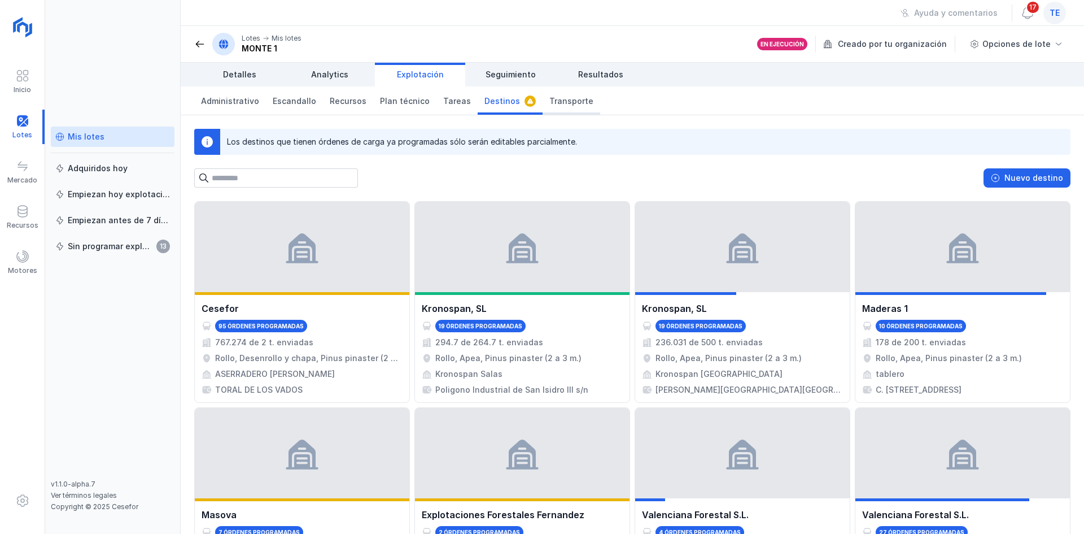
click at [573, 103] on span "Transporte" at bounding box center [571, 100] width 44 height 11
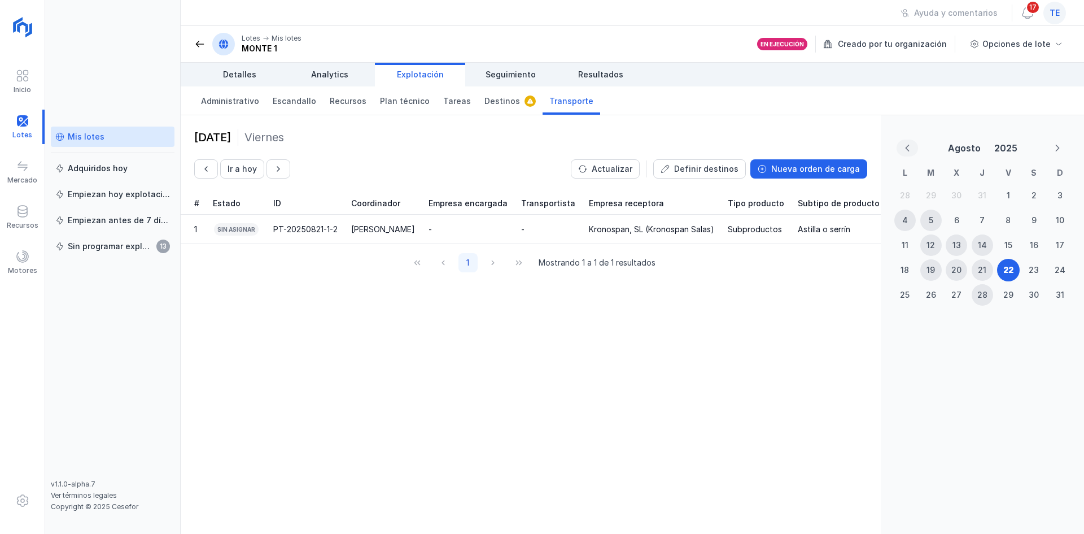
click at [905, 141] on button "Previous Month" at bounding box center [907, 147] width 21 height 17
click at [953, 194] on div "2" at bounding box center [956, 195] width 21 height 21
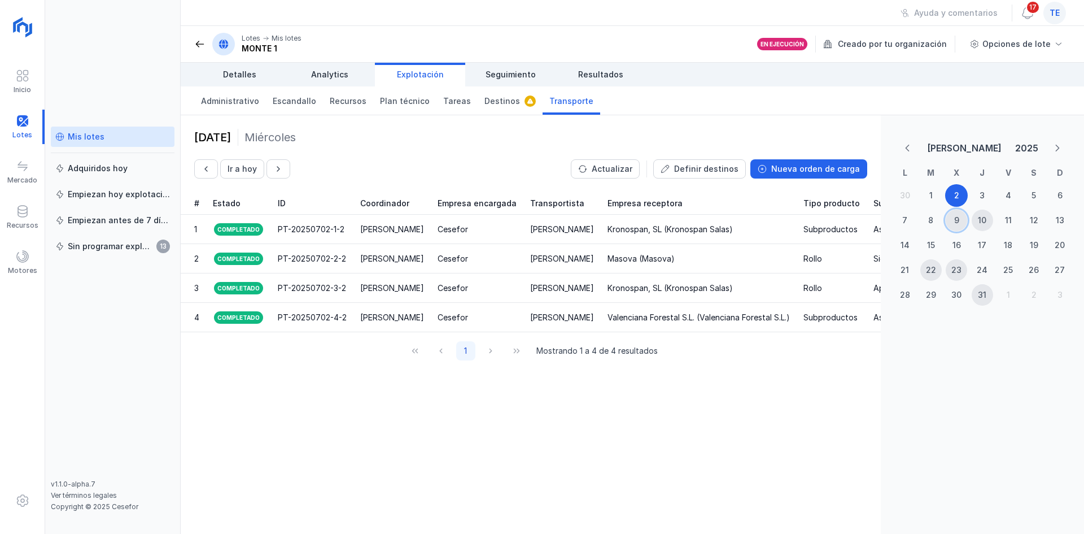
click at [957, 218] on div "9" at bounding box center [956, 220] width 5 height 11
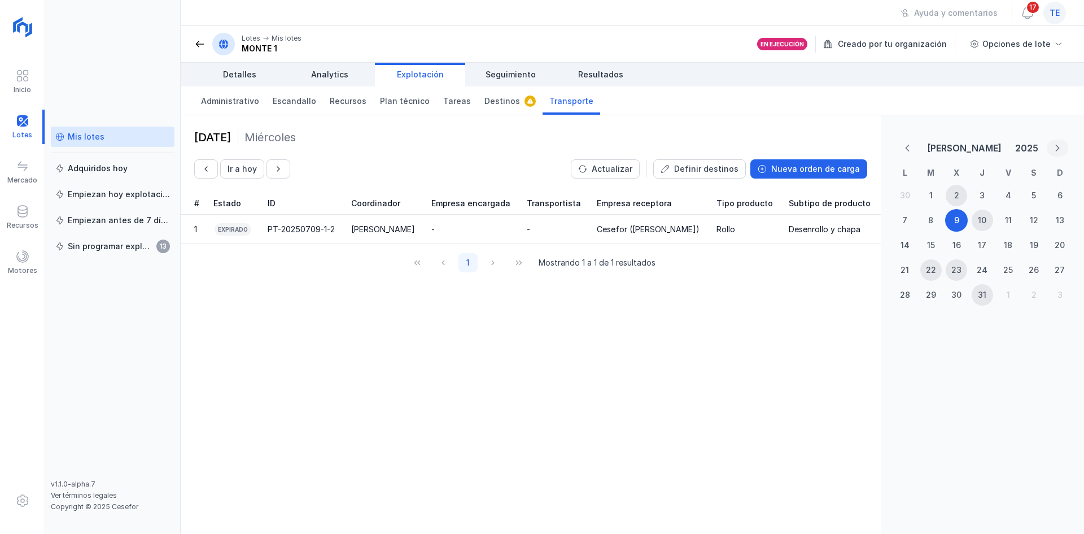
click at [1059, 144] on icon "Next Month" at bounding box center [1058, 148] width 8 height 8
click at [1010, 263] on div "22" at bounding box center [1008, 269] width 21 height 21
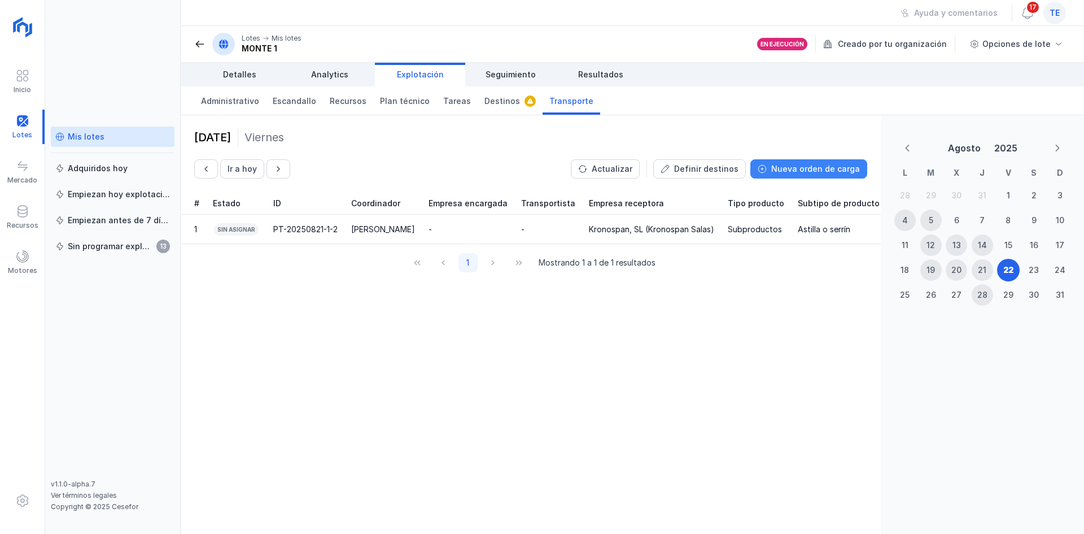
click at [804, 172] on div "Nueva orden de carga" at bounding box center [815, 168] width 89 height 11
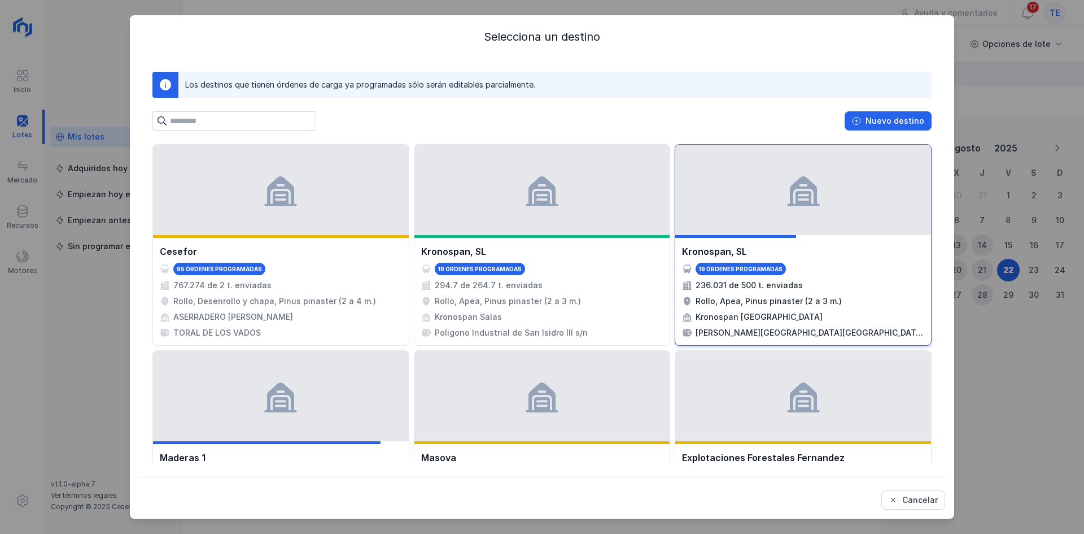
click at [818, 220] on div at bounding box center [803, 190] width 256 height 90
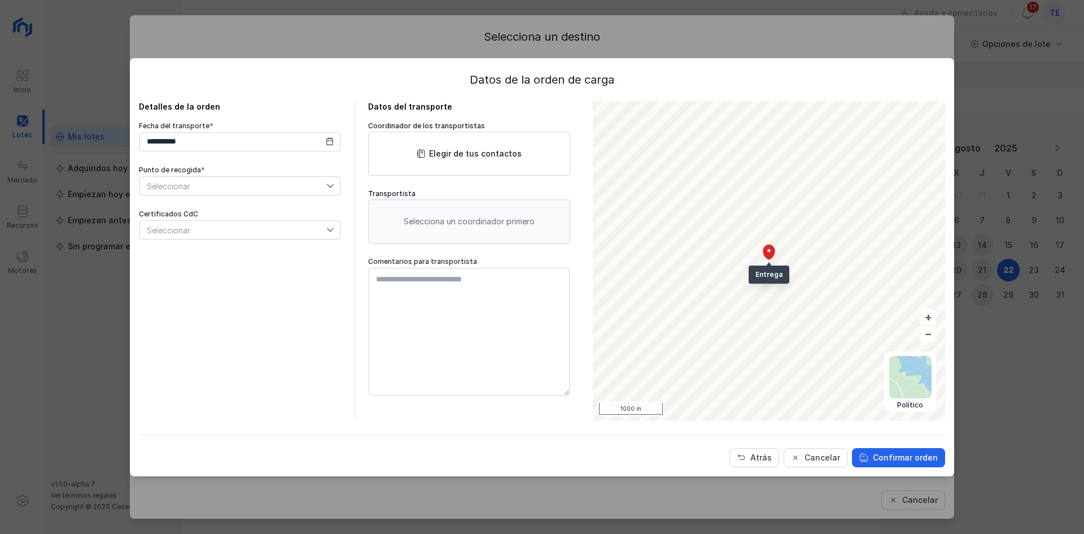
click at [303, 189] on span "Seleccionar" at bounding box center [233, 186] width 186 height 18
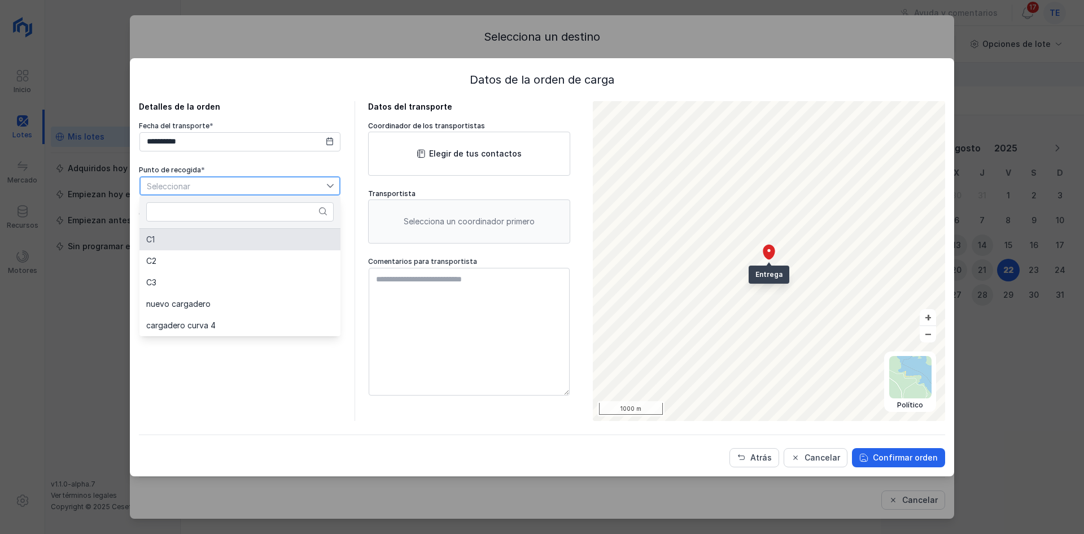
click at [285, 239] on li "C1" at bounding box center [239, 239] width 201 height 21
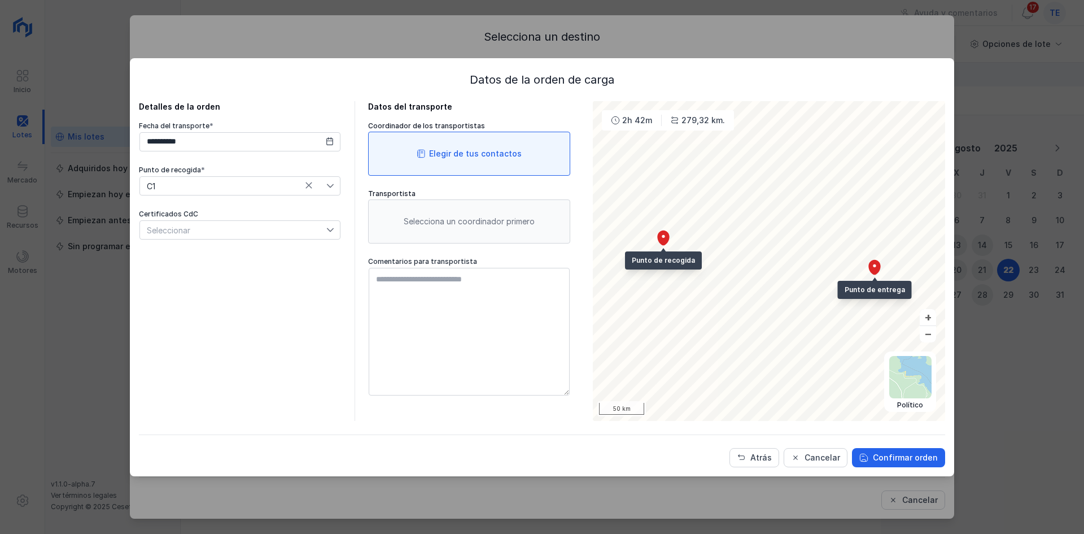
click at [482, 154] on div "Elegir de tus contactos" at bounding box center [475, 153] width 93 height 11
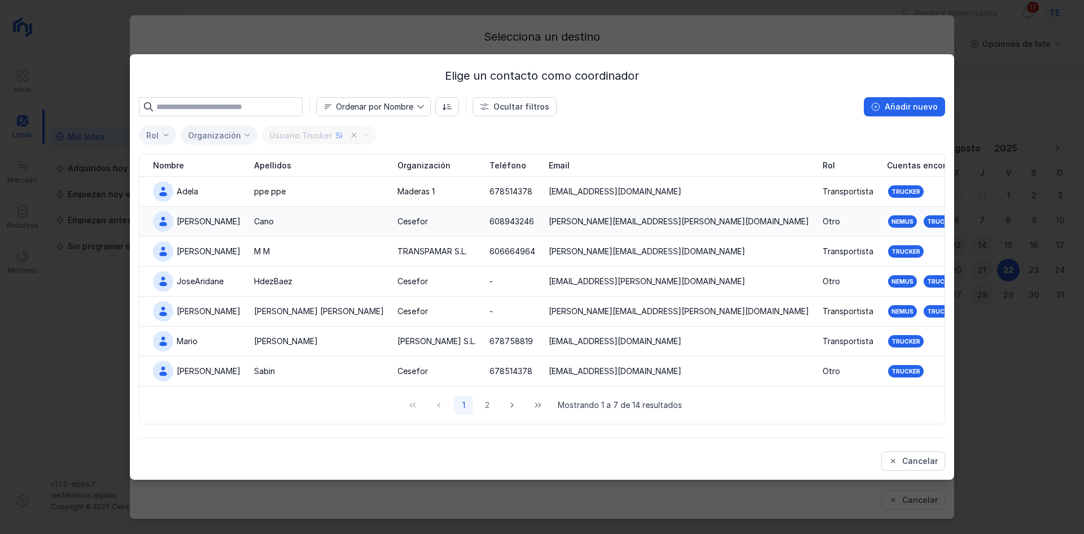
click at [240, 225] on div "Alejandro" at bounding box center [197, 221] width 88 height 20
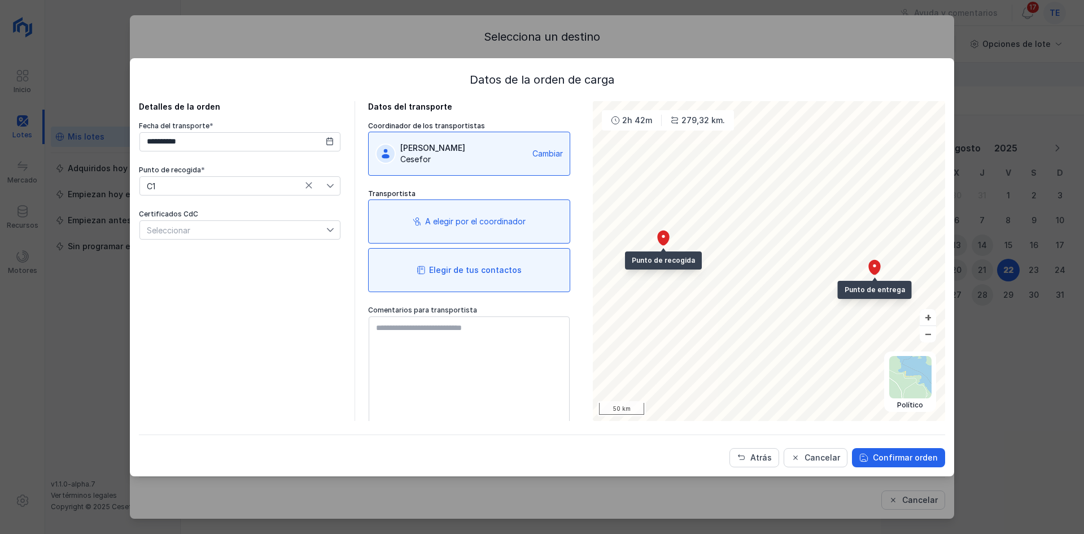
click at [461, 273] on div "Elegir de tus contactos" at bounding box center [475, 269] width 93 height 11
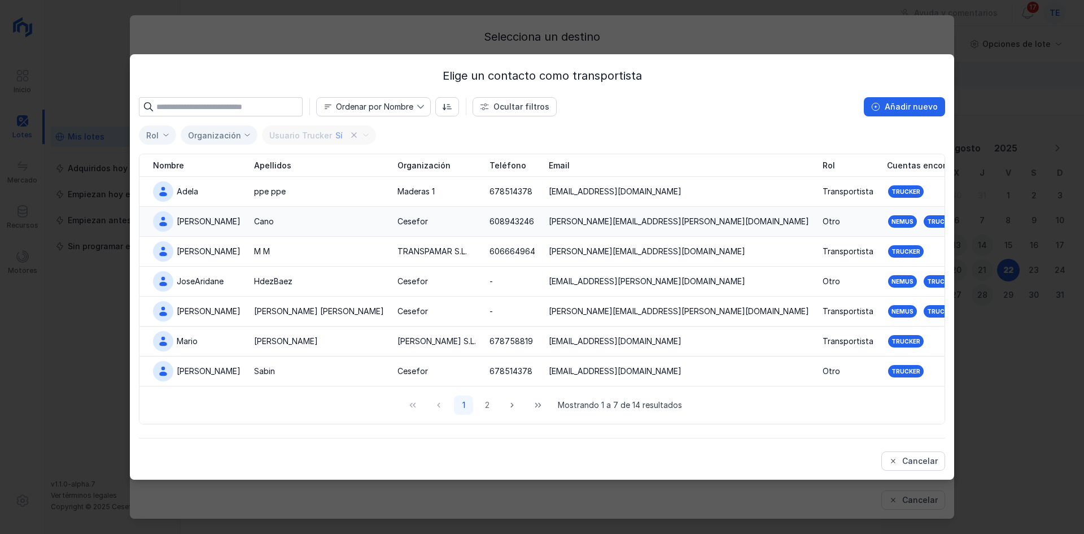
click at [328, 221] on div "Cano" at bounding box center [319, 221] width 130 height 11
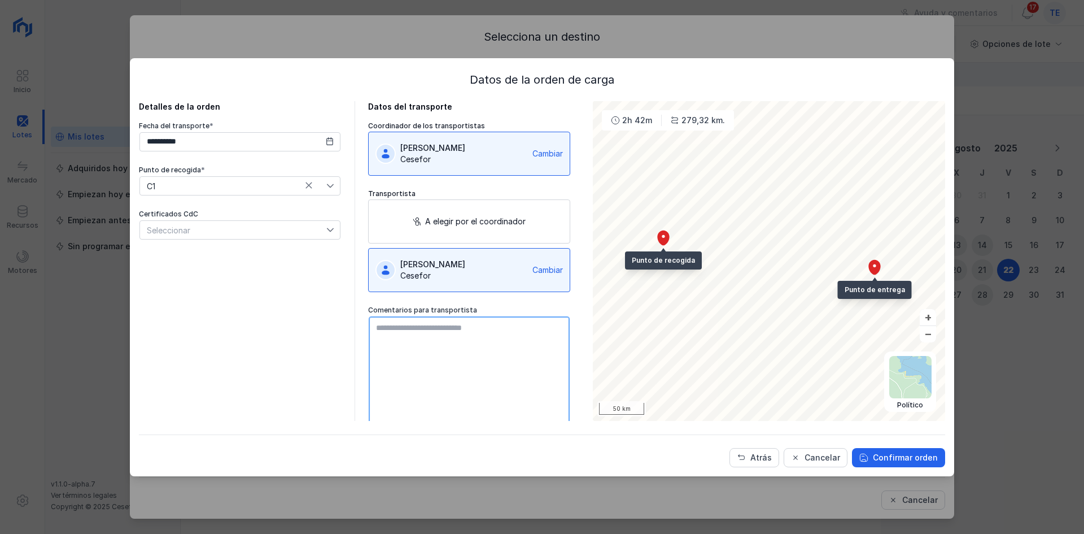
drag, startPoint x: 479, startPoint y: 324, endPoint x: 485, endPoint y: 320, distance: 7.2
click at [483, 322] on textarea at bounding box center [469, 380] width 201 height 128
type textarea "**********"
click at [880, 460] on div "Confirmar orden" at bounding box center [905, 457] width 65 height 11
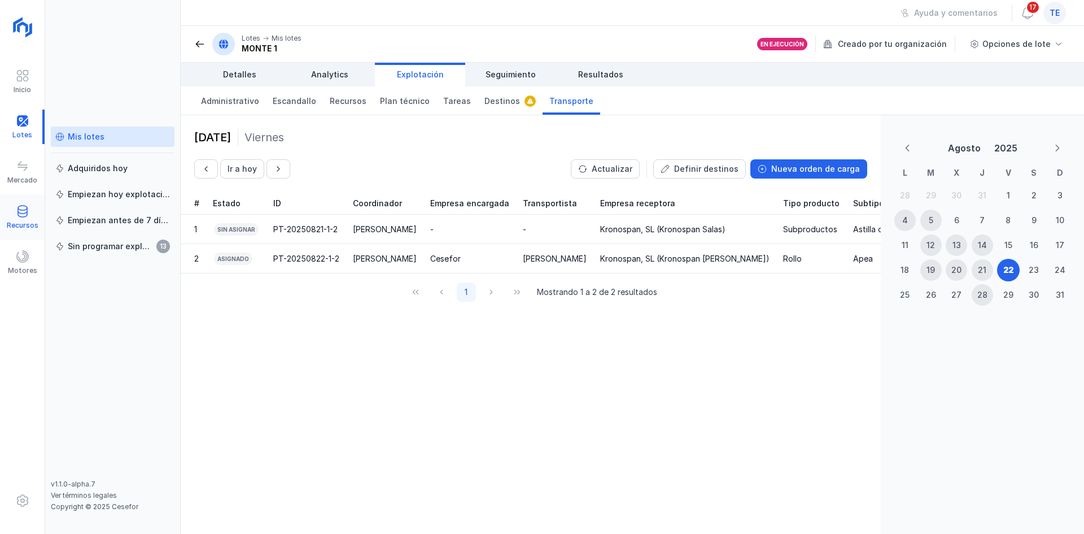
click at [29, 207] on div "Recursos" at bounding box center [22, 217] width 45 height 34
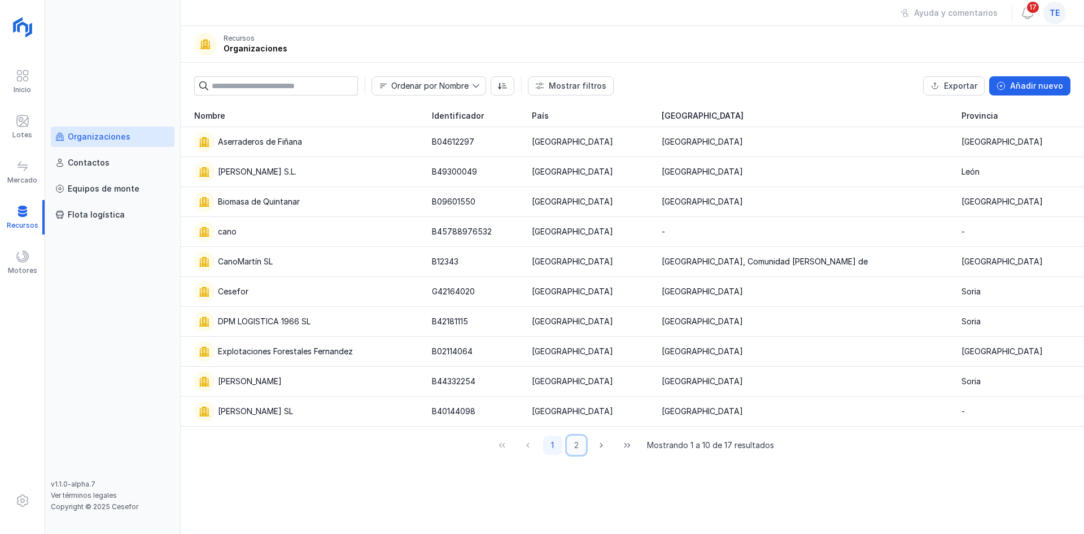
click at [584, 444] on button "2" at bounding box center [576, 444] width 19 height 19
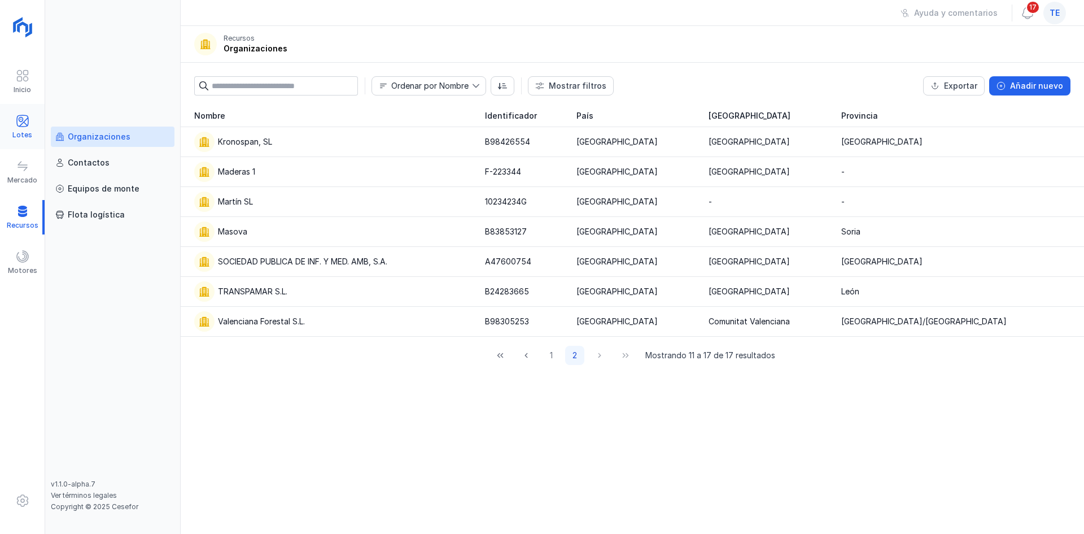
click at [32, 119] on div "Lotes" at bounding box center [22, 127] width 45 height 34
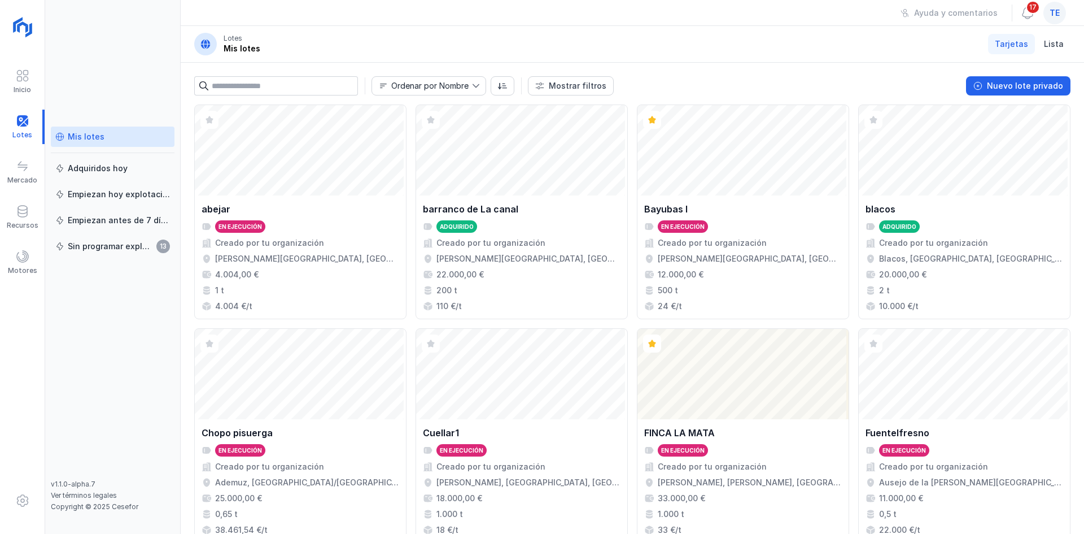
scroll to position [731, 0]
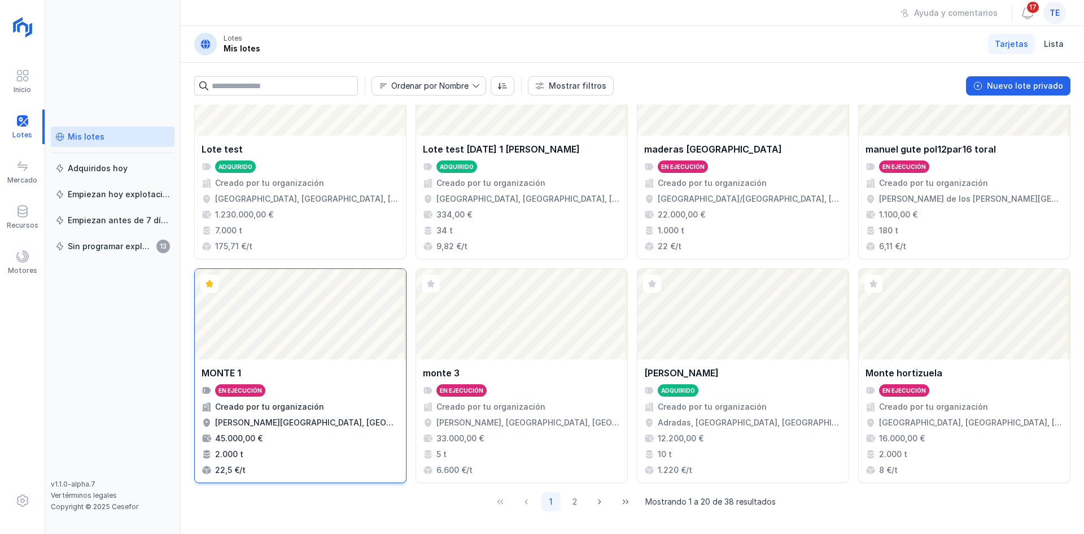
click at [286, 331] on div "Abrir lote" at bounding box center [300, 314] width 211 height 90
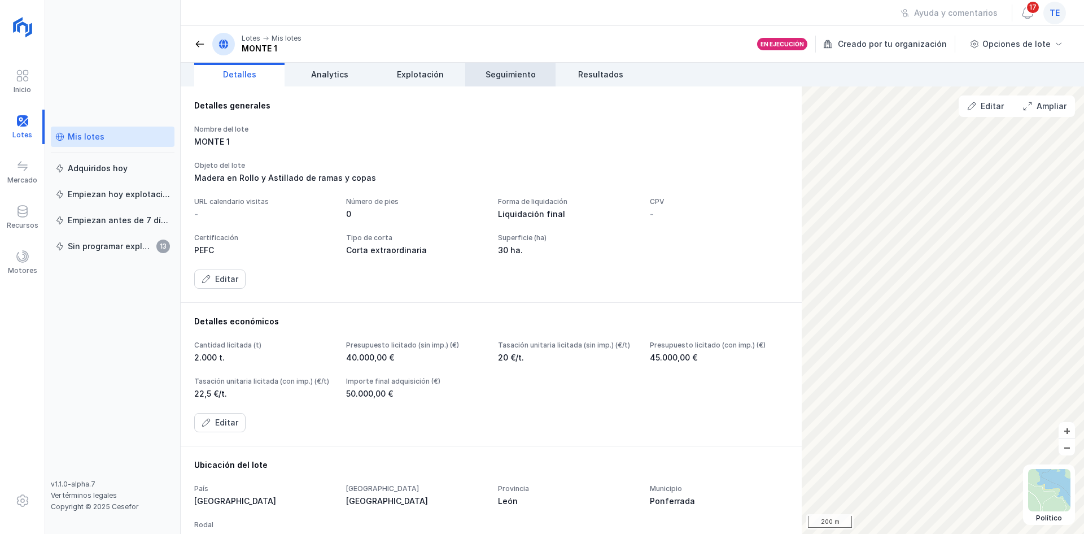
click at [520, 64] on link "Seguimiento" at bounding box center [510, 75] width 90 height 24
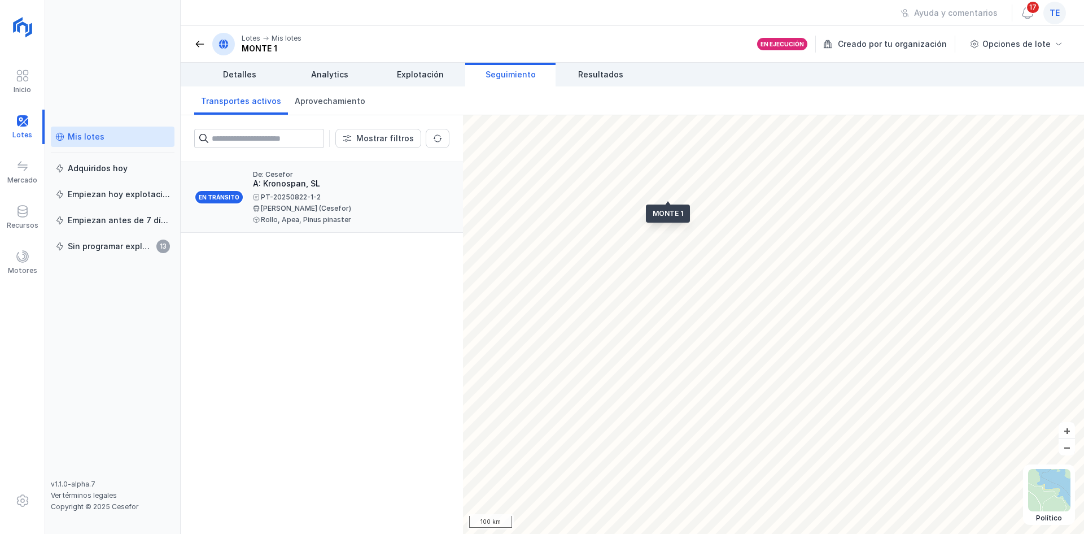
click at [325, 206] on div "Alejandro Cano (Cesefor)" at bounding box center [346, 208] width 187 height 7
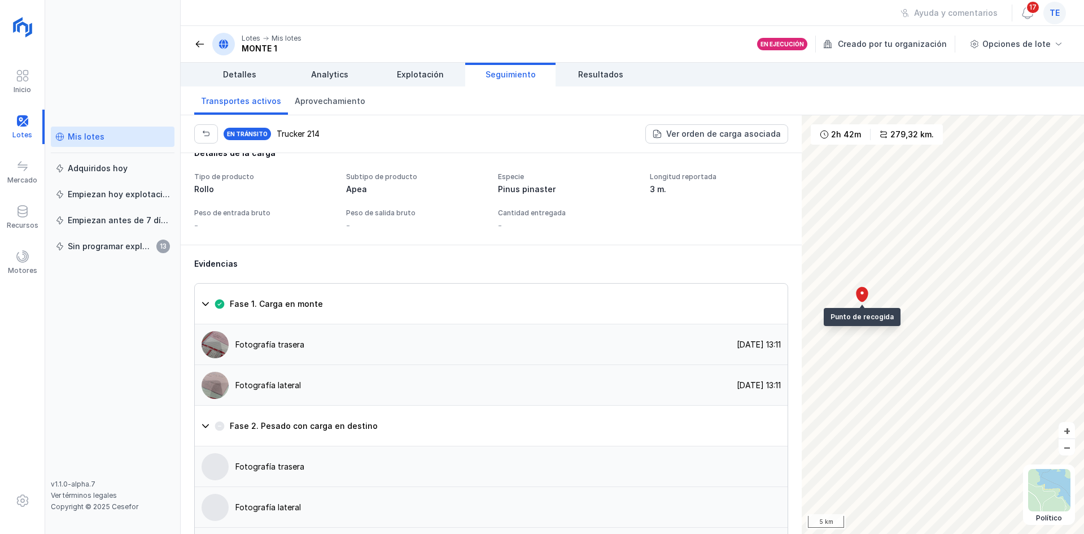
scroll to position [734, 0]
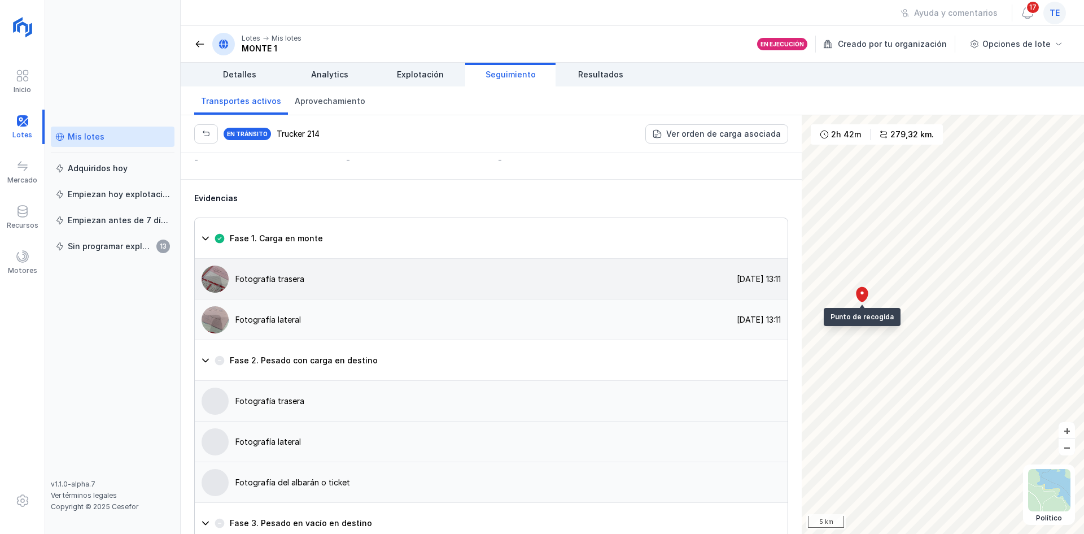
click at [223, 293] on img at bounding box center [215, 278] width 27 height 27
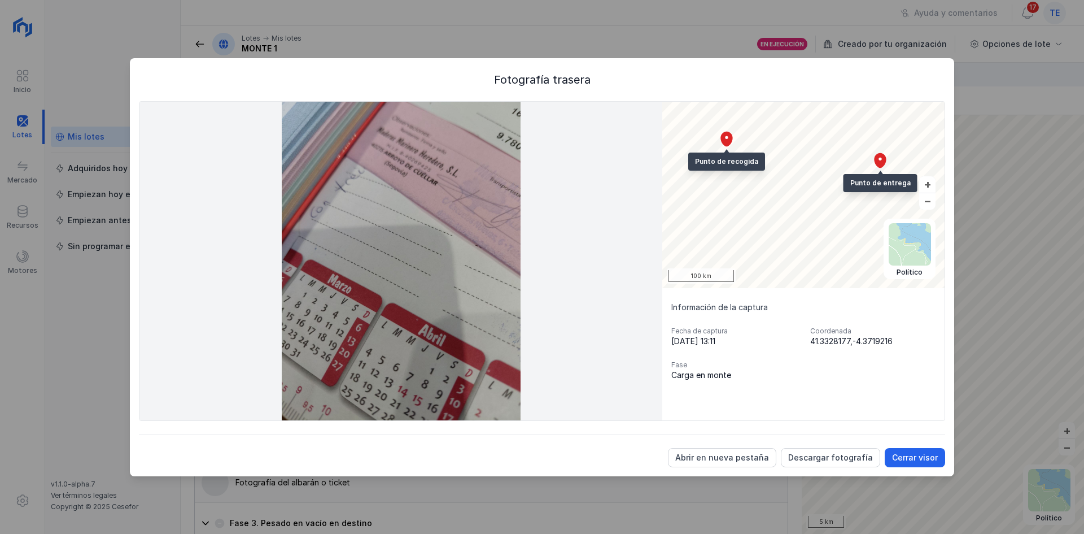
drag, startPoint x: 807, startPoint y: 342, endPoint x: 929, endPoint y: 353, distance: 122.4
click at [931, 353] on div "Fecha de captura 22/08/2025, 13:11 Coordenada 41.3328177,-4.3719216 Fase Carga …" at bounding box center [803, 353] width 264 height 54
click at [931, 452] on div "Cerrar visor" at bounding box center [915, 457] width 46 height 11
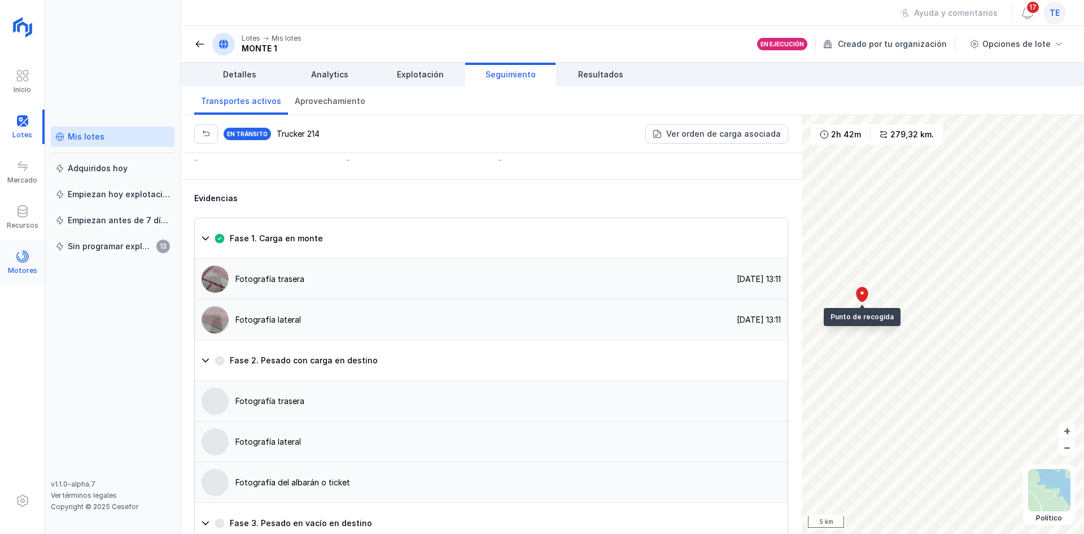
click at [11, 268] on div "Motores" at bounding box center [22, 270] width 29 height 9
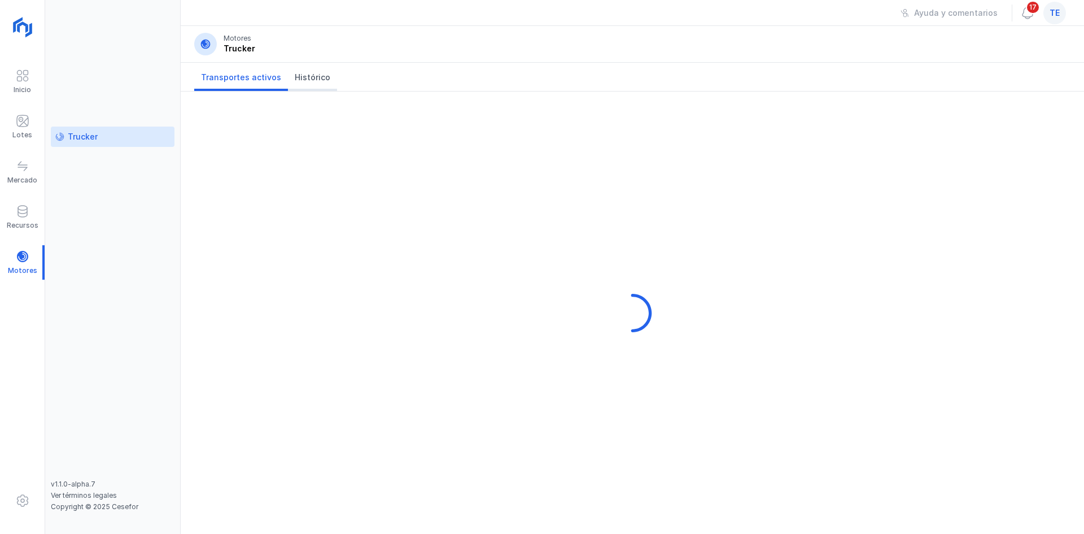
click at [313, 77] on span "Histórico" at bounding box center [313, 77] width 36 height 11
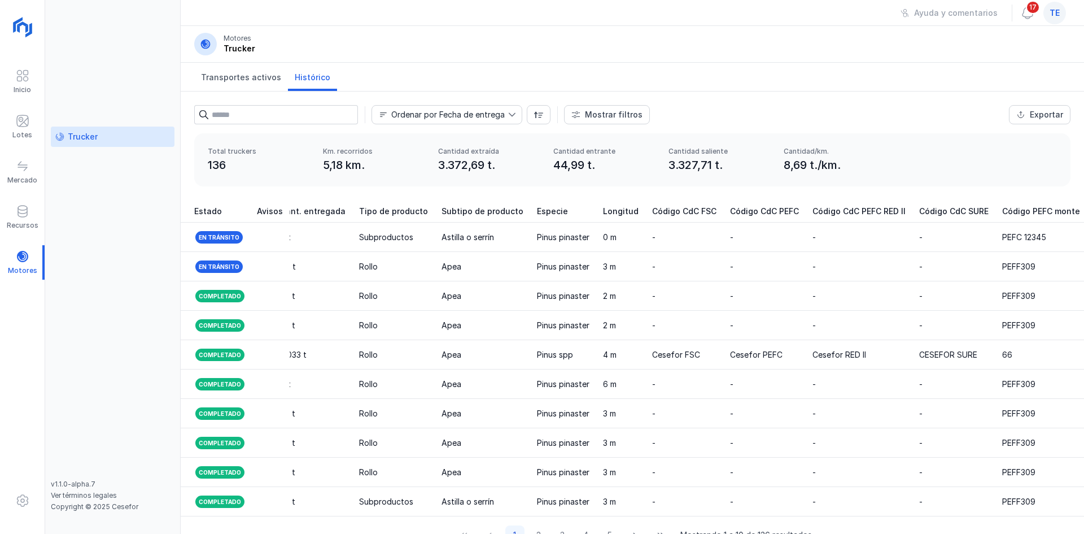
drag, startPoint x: 237, startPoint y: 168, endPoint x: 203, endPoint y: 167, distance: 33.4
click at [202, 167] on div "Total truckers 136 Km. recorridos 5,18 km. Cantidad extraída 3.372,69 t. Cantid…" at bounding box center [632, 159] width 876 height 53
click at [30, 122] on div "Lotes" at bounding box center [22, 127] width 45 height 34
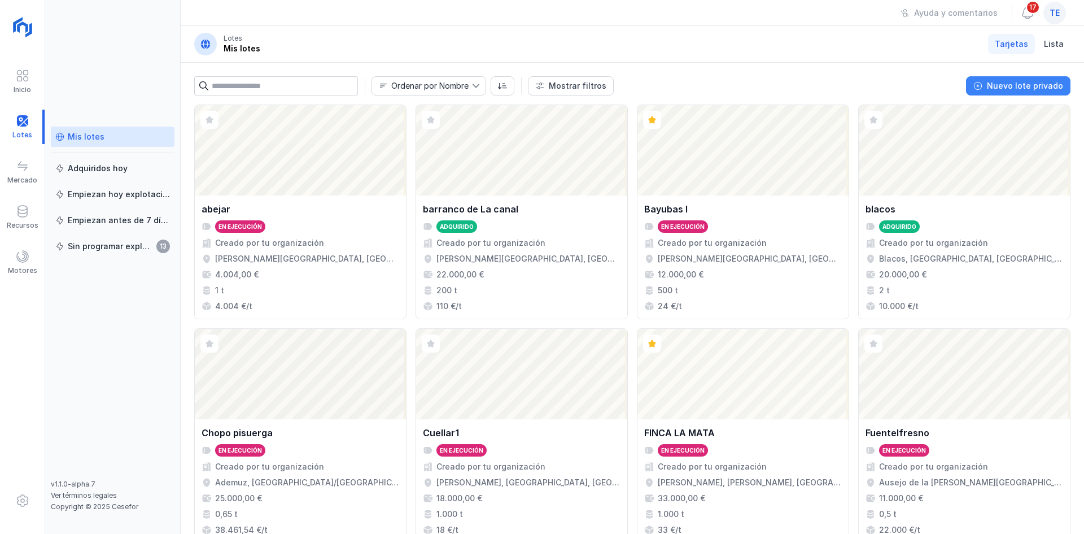
click at [1035, 80] on button "Nuevo lote privado" at bounding box center [1018, 85] width 104 height 19
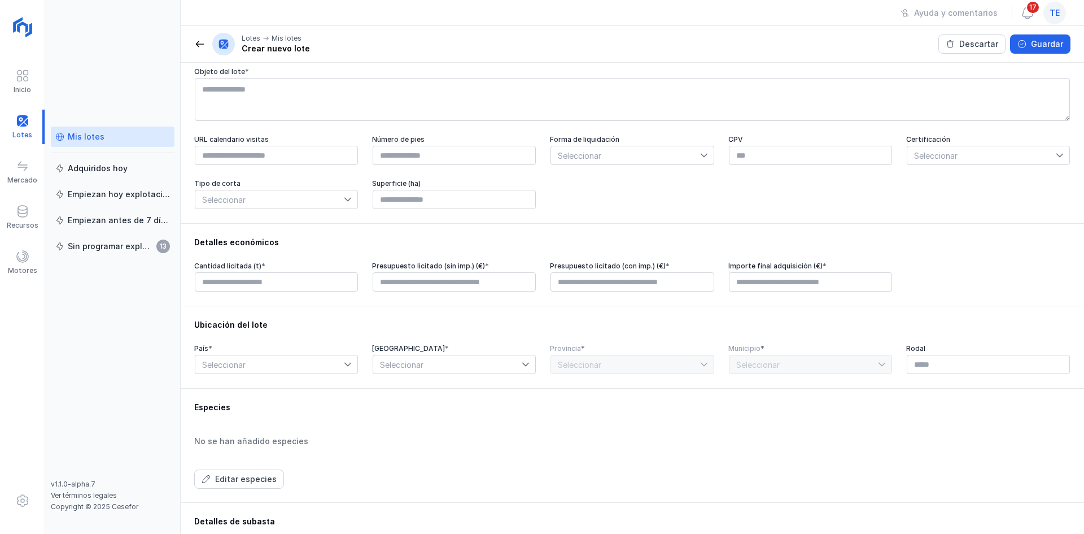
scroll to position [113, 0]
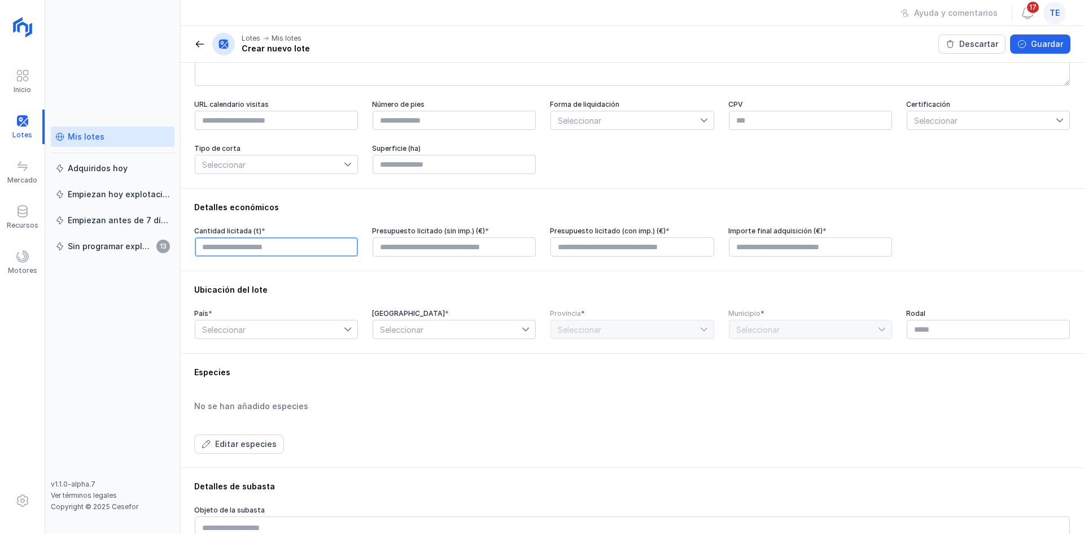
click at [297, 245] on input "text" at bounding box center [276, 246] width 163 height 19
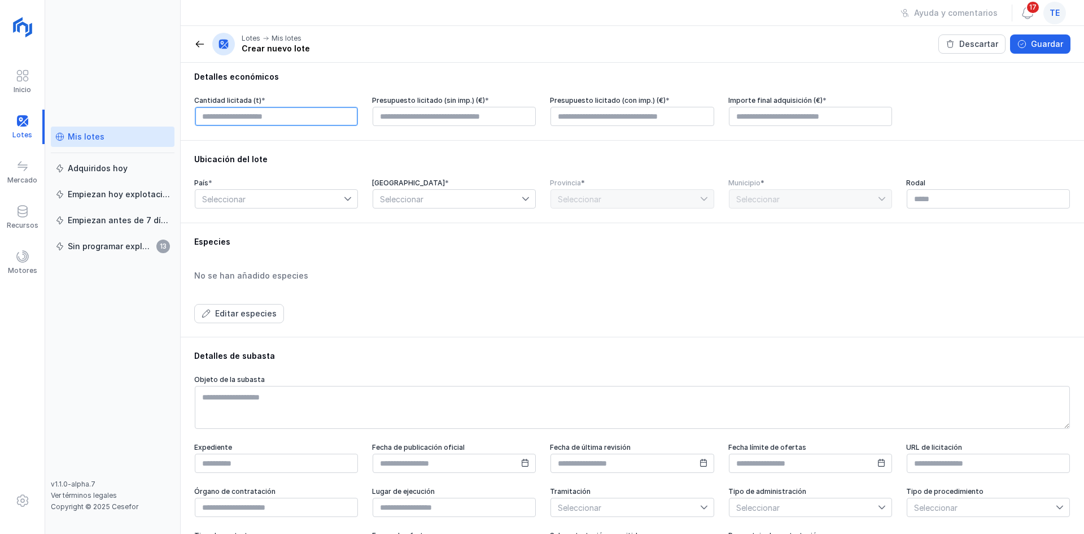
scroll to position [235, 0]
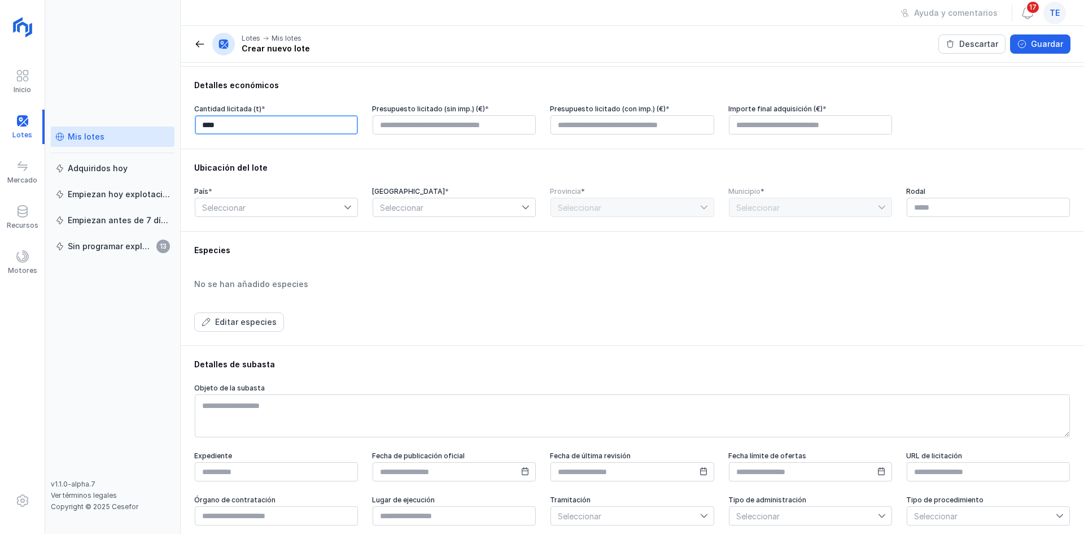
click at [202, 125] on input "****" at bounding box center [276, 124] width 163 height 19
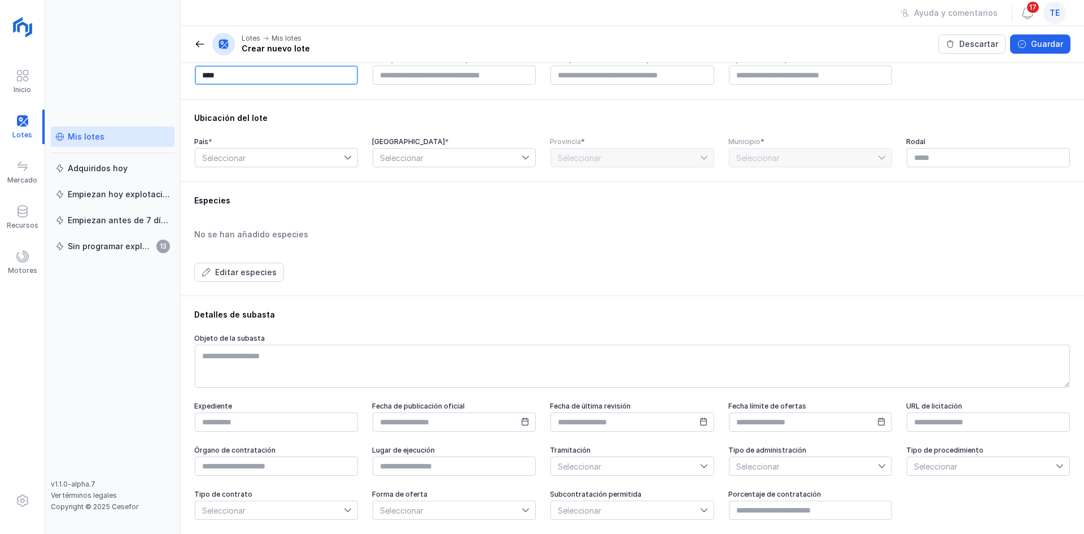
scroll to position [291, 0]
type input "******"
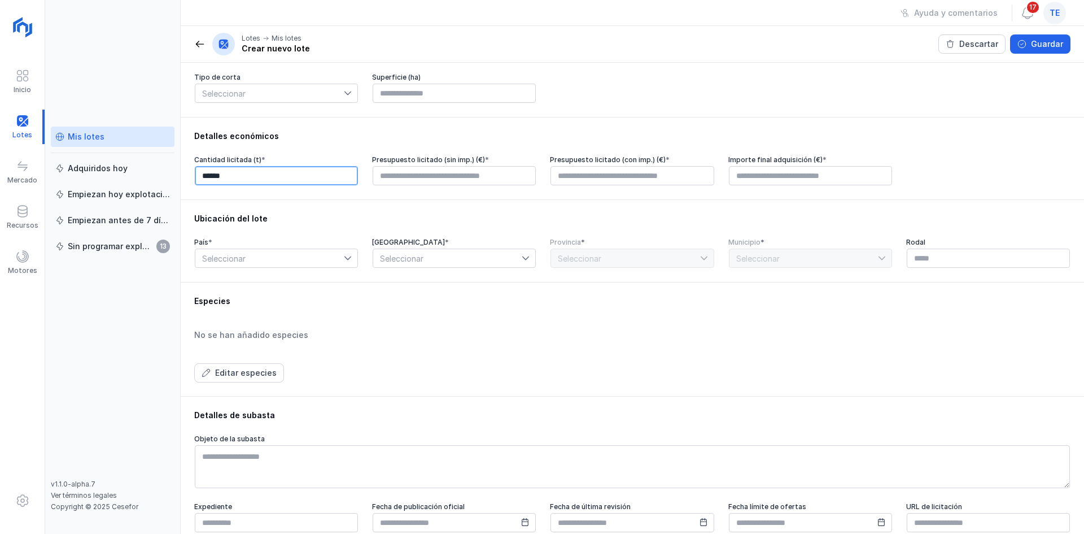
scroll to position [178, 0]
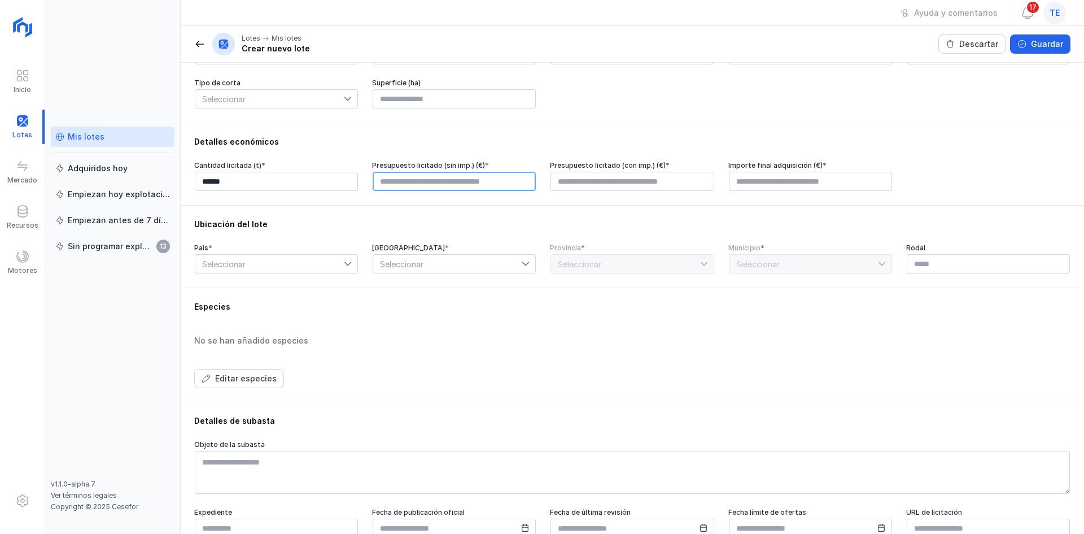
click at [443, 187] on input "text" at bounding box center [454, 181] width 163 height 19
type input "********"
click at [705, 184] on input "text" at bounding box center [632, 181] width 163 height 19
type input "********"
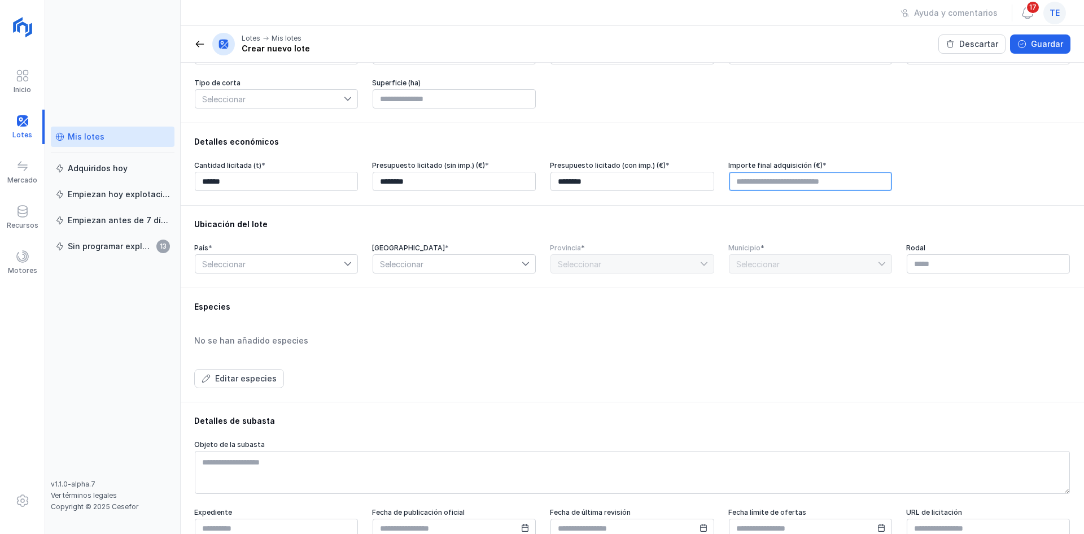
click at [763, 188] on input "text" at bounding box center [810, 181] width 163 height 19
type input "********"
click at [334, 266] on span "Seleccionar" at bounding box center [269, 264] width 149 height 18
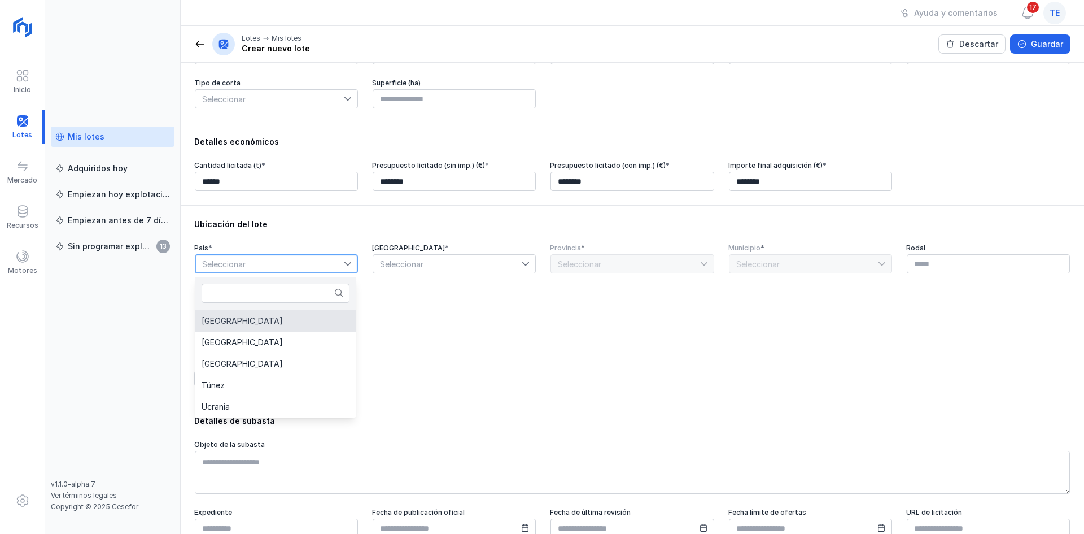
click at [298, 322] on li "España" at bounding box center [275, 320] width 161 height 21
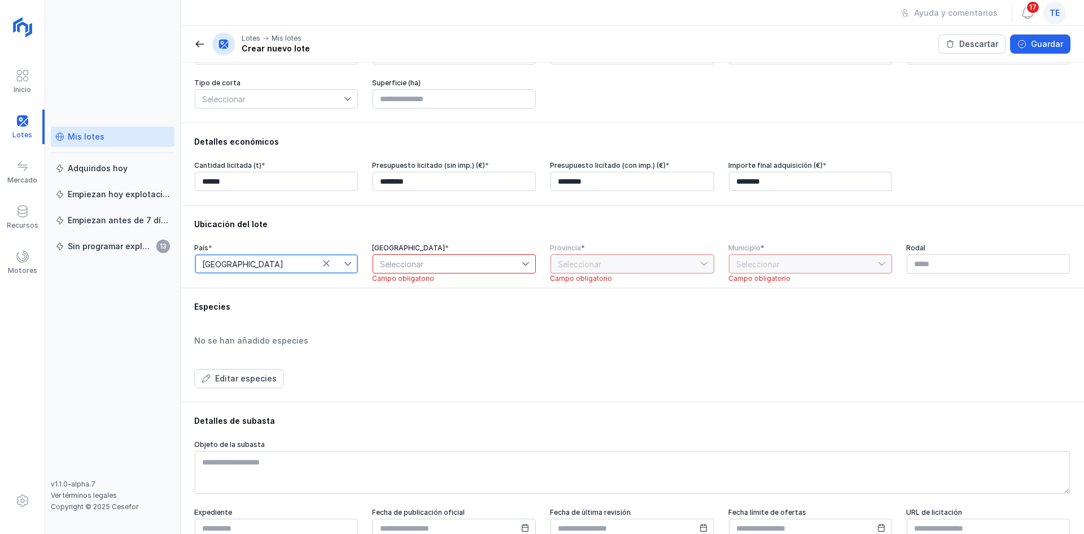
click at [439, 273] on span "Seleccionar" at bounding box center [447, 264] width 149 height 18
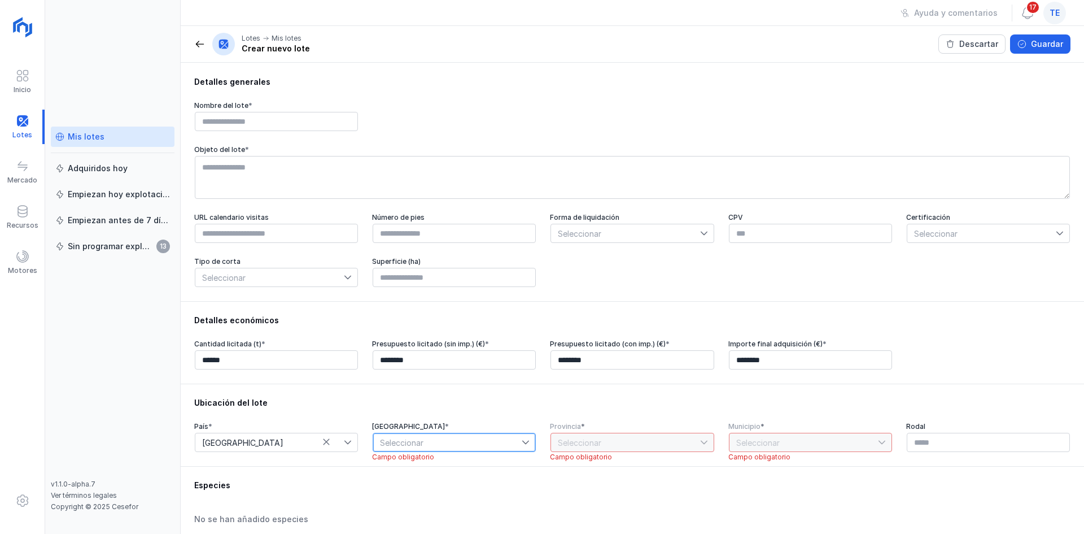
scroll to position [56, 0]
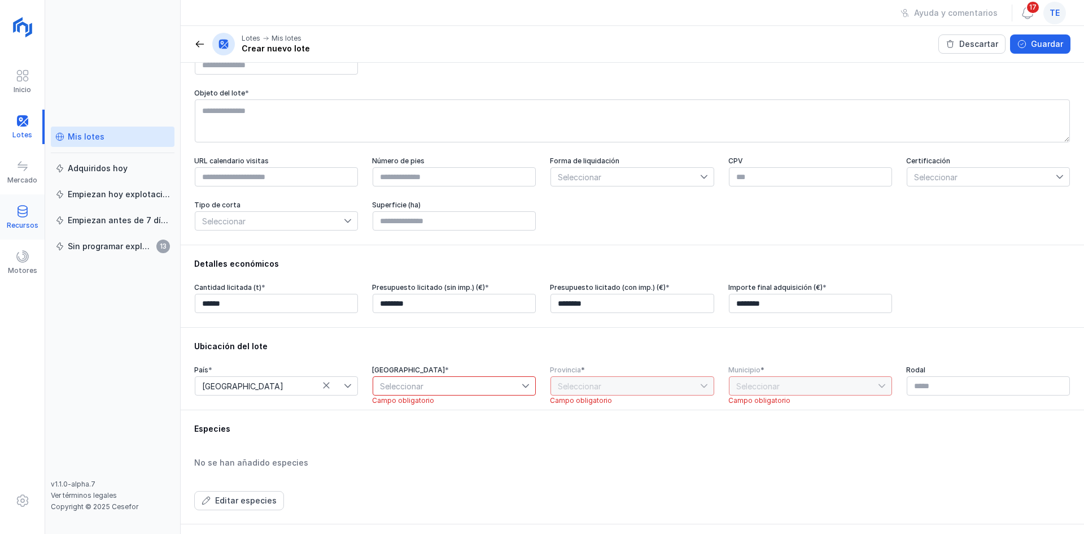
click at [28, 225] on div "Recursos" at bounding box center [23, 225] width 32 height 9
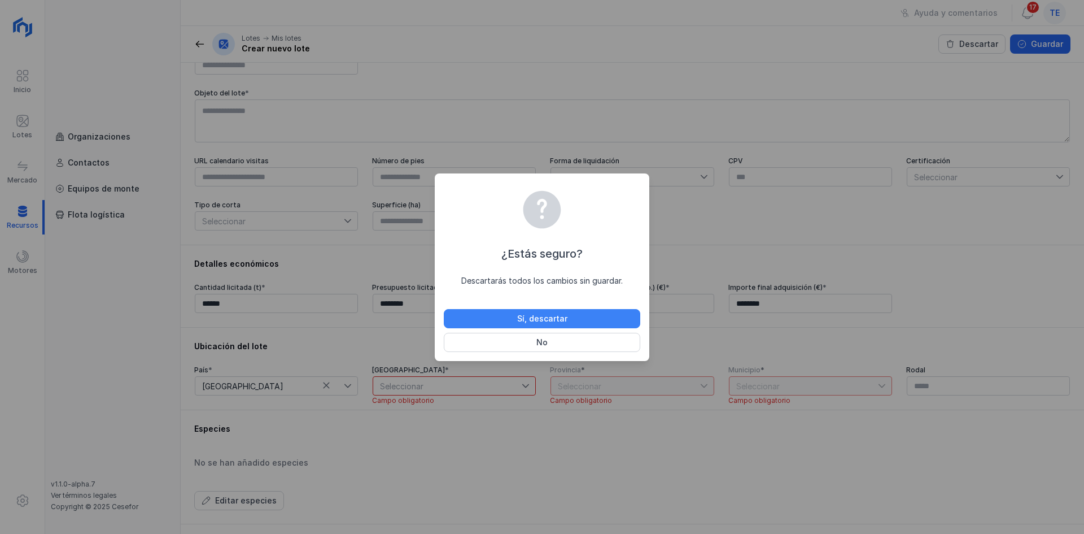
click at [566, 317] on div "Sí, descartar" at bounding box center [542, 318] width 50 height 11
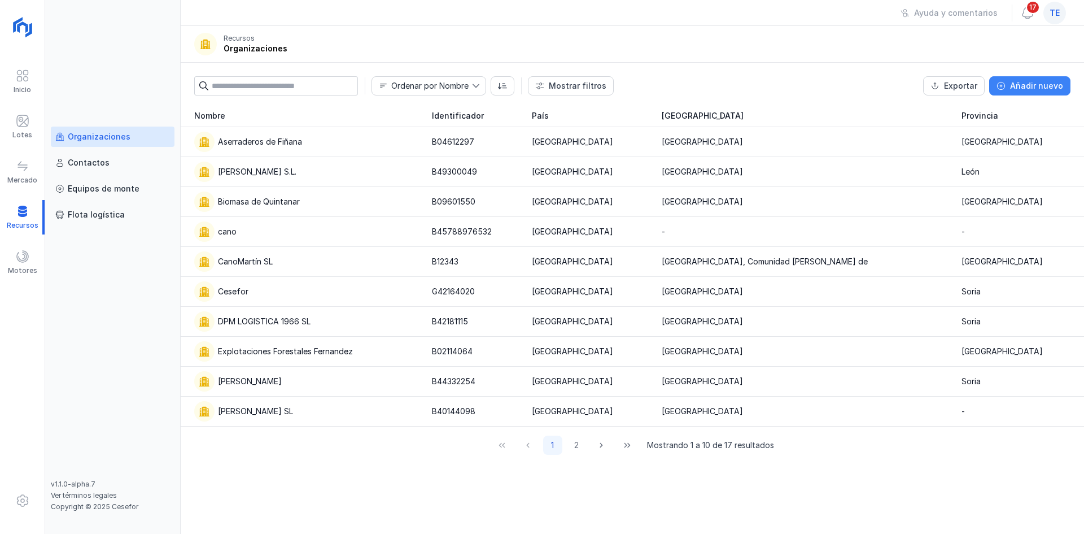
click at [1045, 84] on div "Añadir nuevo" at bounding box center [1036, 85] width 53 height 11
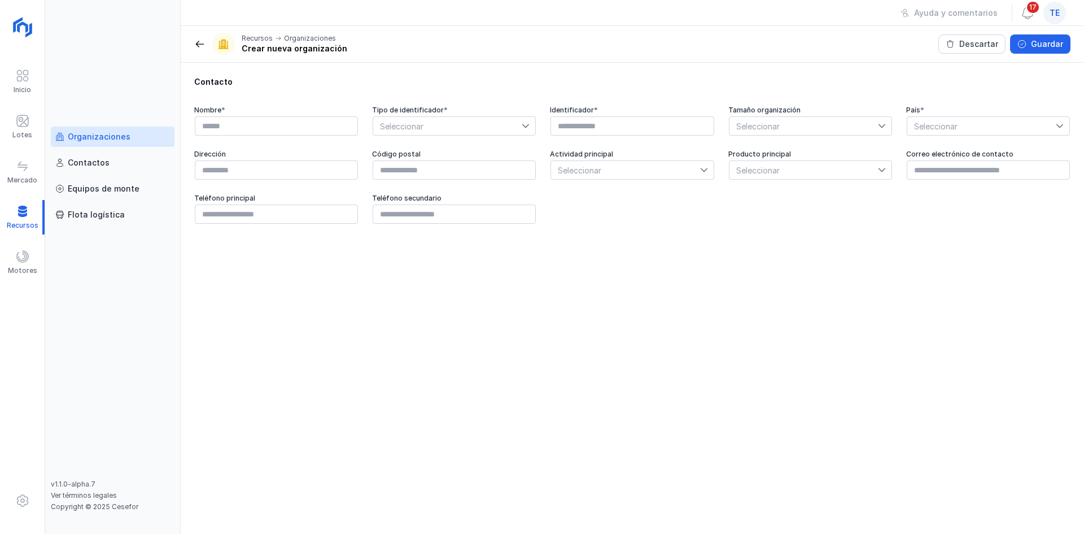
click at [192, 35] on header "Recursos Organizaciones Crear nueva organización Descartar Guardar" at bounding box center [632, 44] width 903 height 37
click at [194, 46] on span at bounding box center [199, 43] width 11 height 11
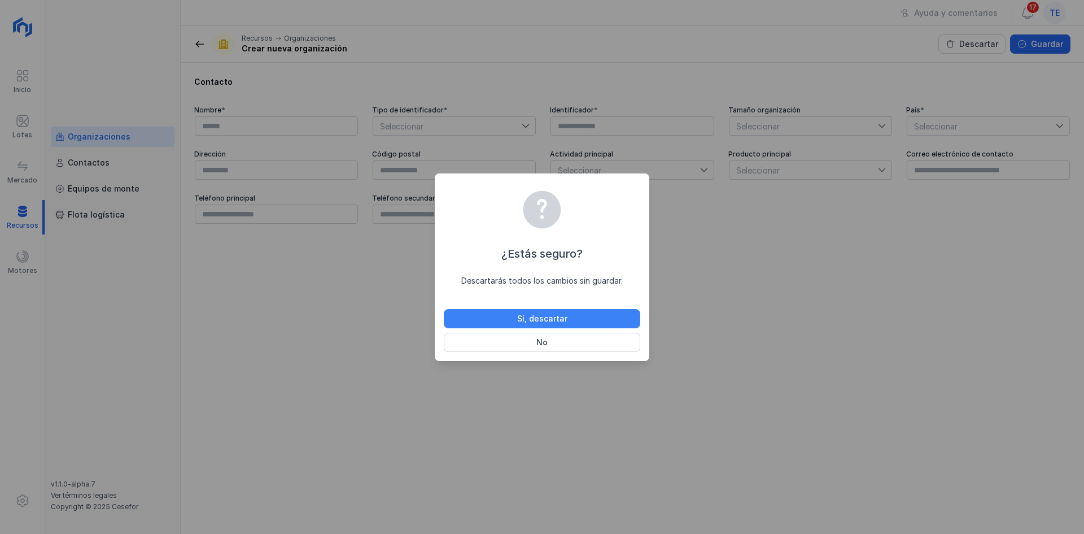
click at [610, 322] on button "Sí, descartar" at bounding box center [542, 318] width 197 height 19
